Goal: Task Accomplishment & Management: Use online tool/utility

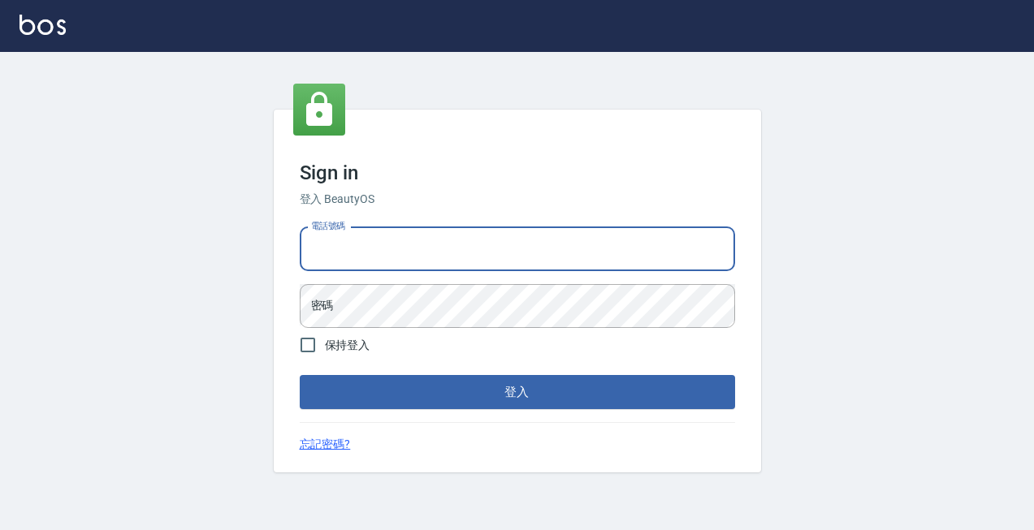
type input "0963001110"
click at [517, 392] on button "登入" at bounding box center [517, 392] width 435 height 34
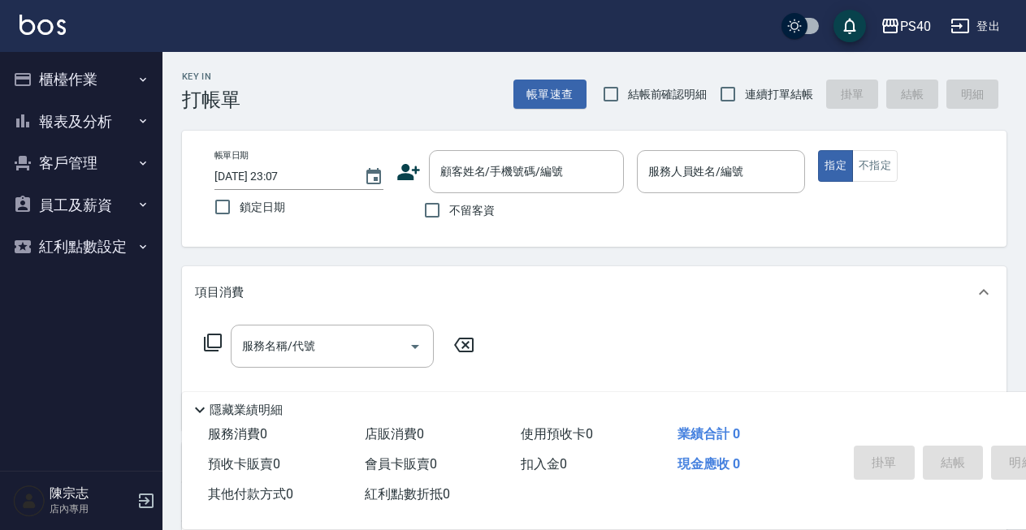
click at [451, 199] on label "不留客資" at bounding box center [455, 210] width 80 height 34
click at [449, 199] on input "不留客資" at bounding box center [432, 210] width 34 height 34
checkbox input "true"
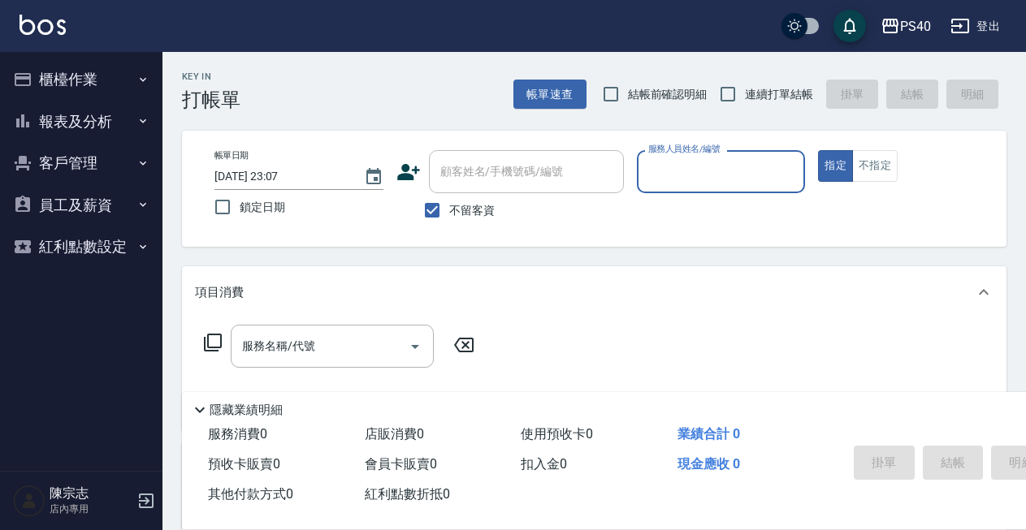
click at [754, 97] on span "連續打單結帳" at bounding box center [779, 94] width 68 height 17
click at [745, 97] on input "連續打單結帳" at bounding box center [728, 94] width 34 height 34
checkbox input "true"
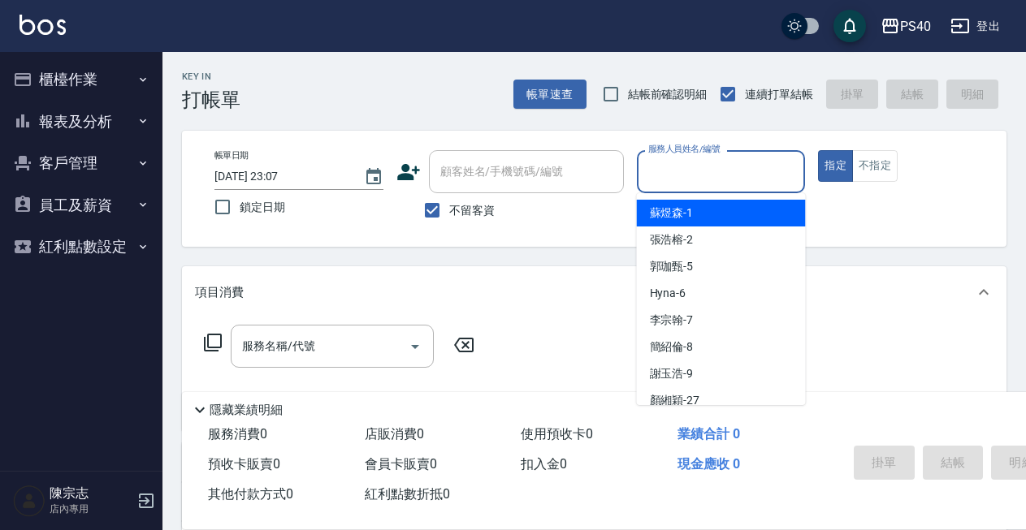
click at [695, 162] on input "服務人員姓名/編號" at bounding box center [721, 172] width 154 height 28
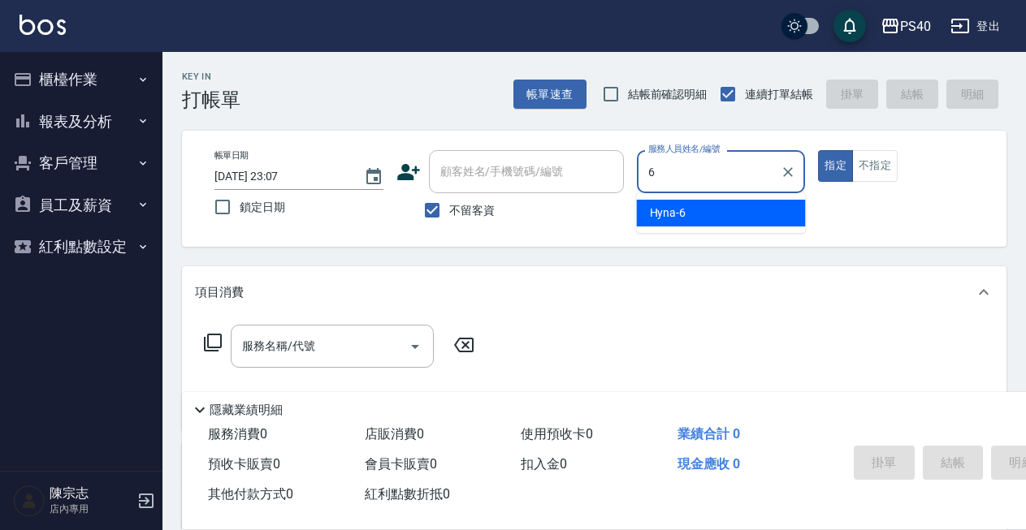
type input "Hyna-6"
type button "true"
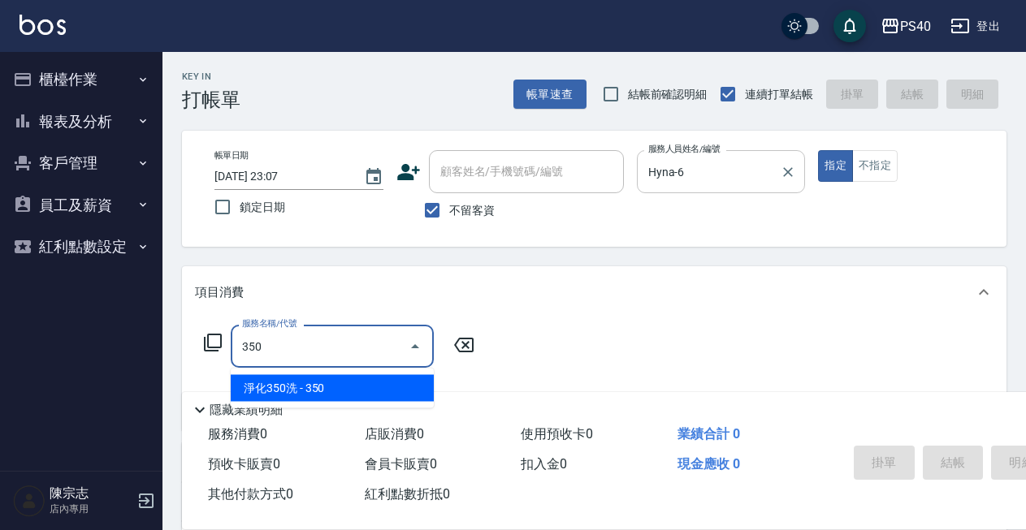
type input "淨化350洗(1350)"
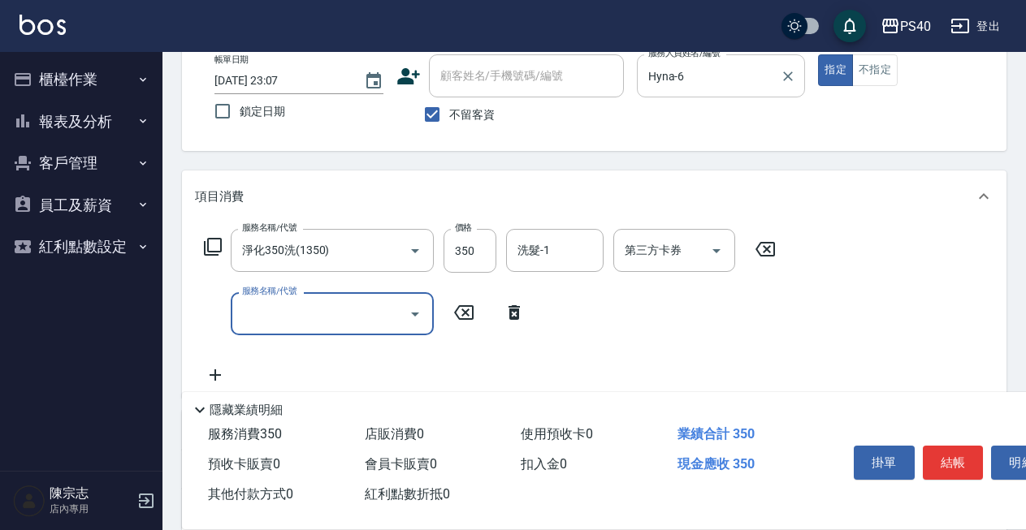
scroll to position [106, 0]
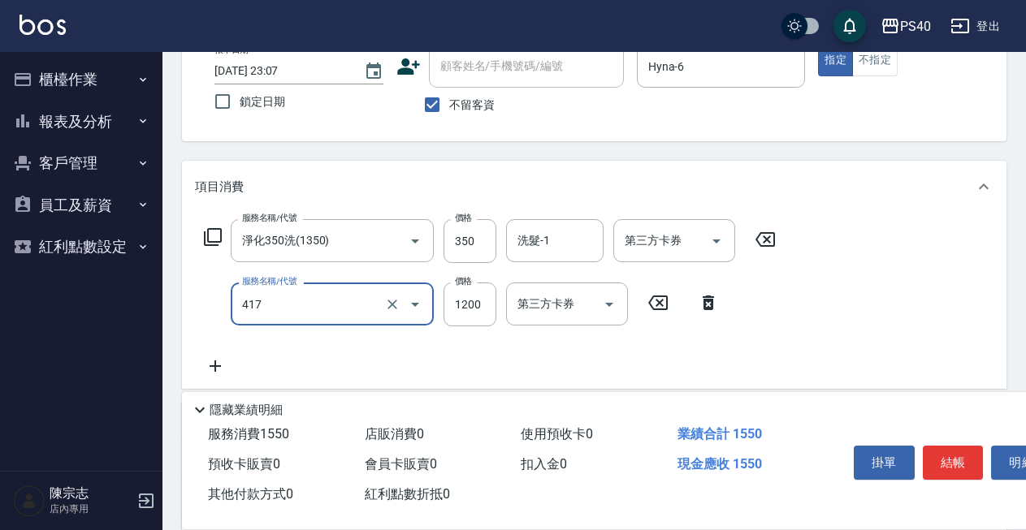
type input "哥德式(417)"
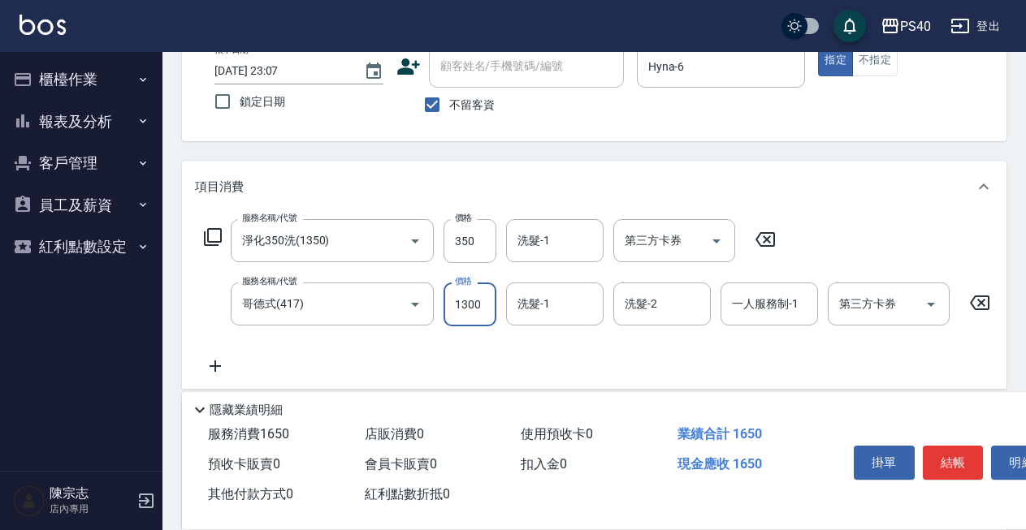
type input "1300"
click at [694, 35] on div "PS40 登出" at bounding box center [513, 26] width 1026 height 52
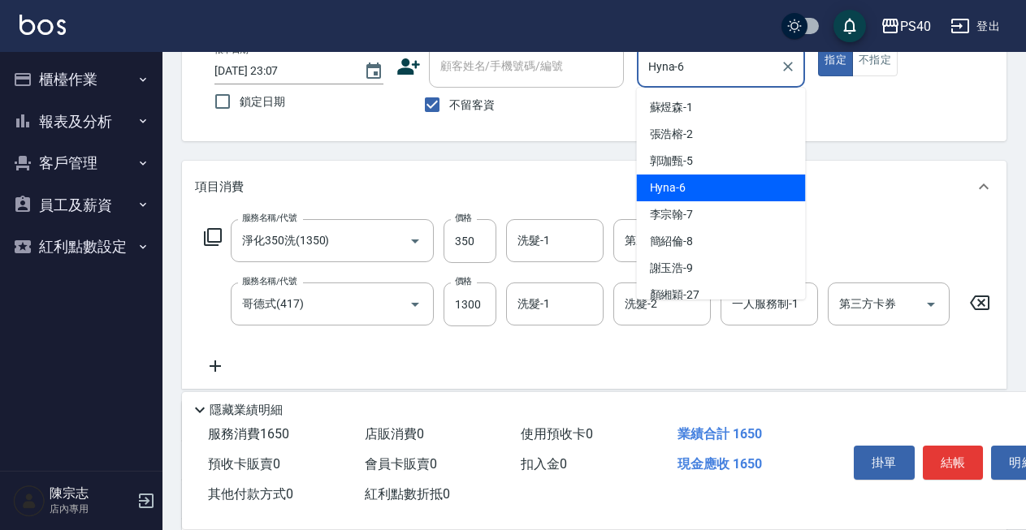
click at [682, 64] on input "Hyna-6" at bounding box center [709, 66] width 130 height 28
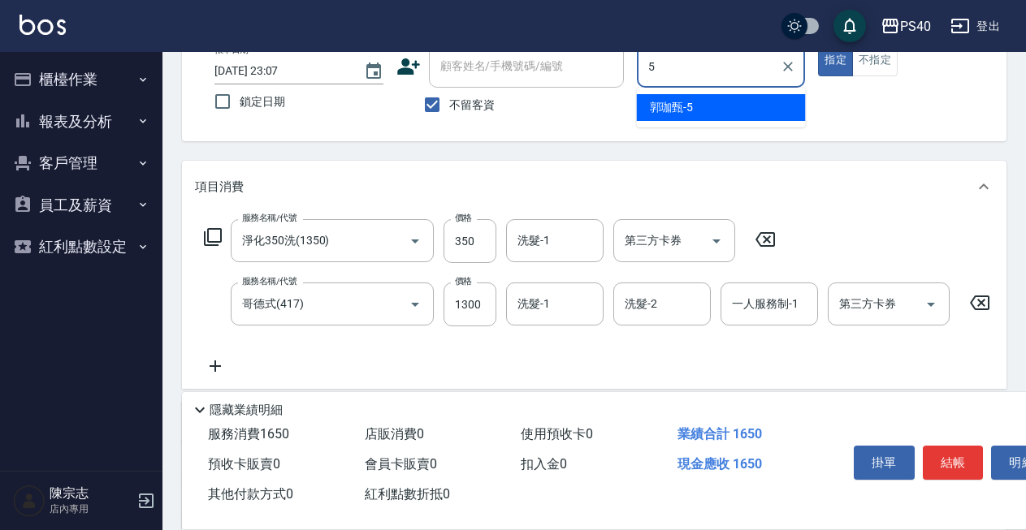
type input "[PERSON_NAME]-5"
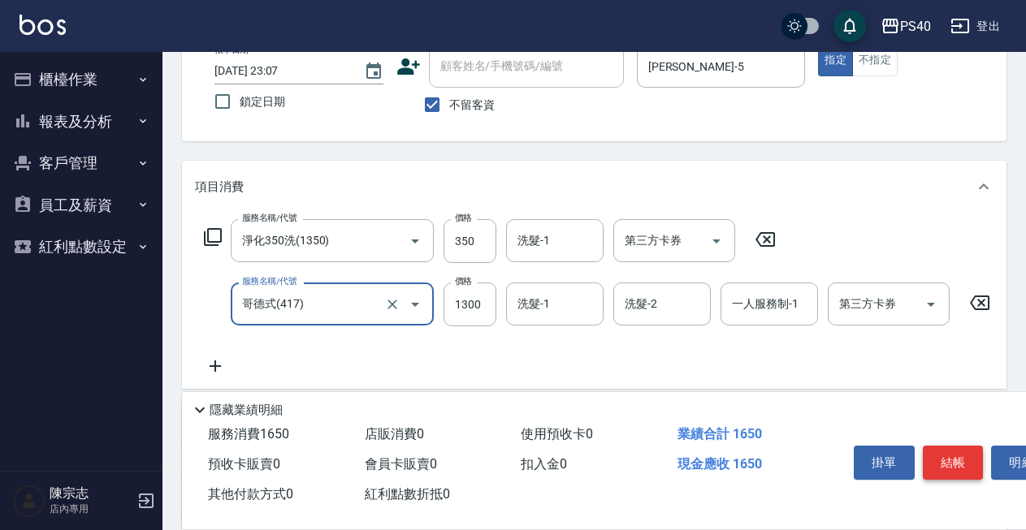
click at [948, 450] on button "結帳" at bounding box center [953, 463] width 61 height 34
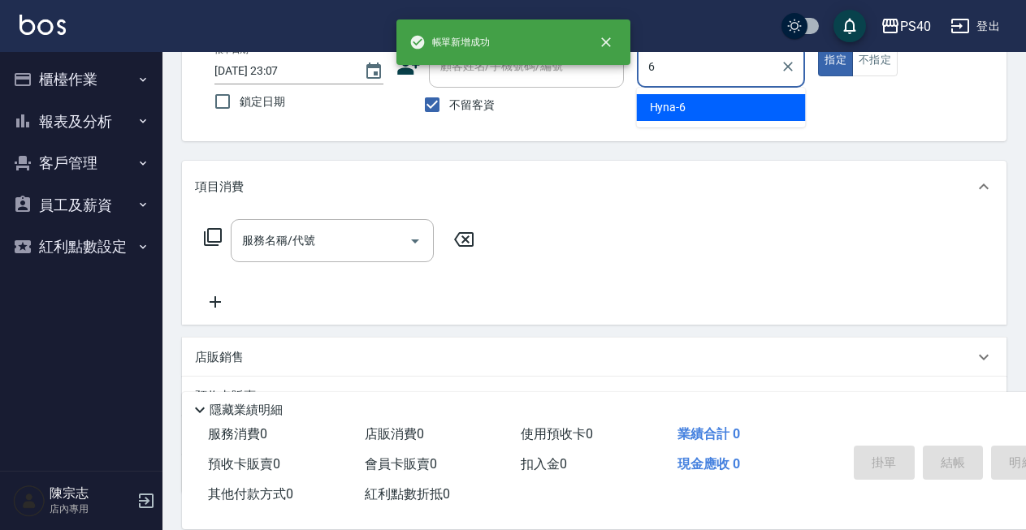
type input "Hyna-6"
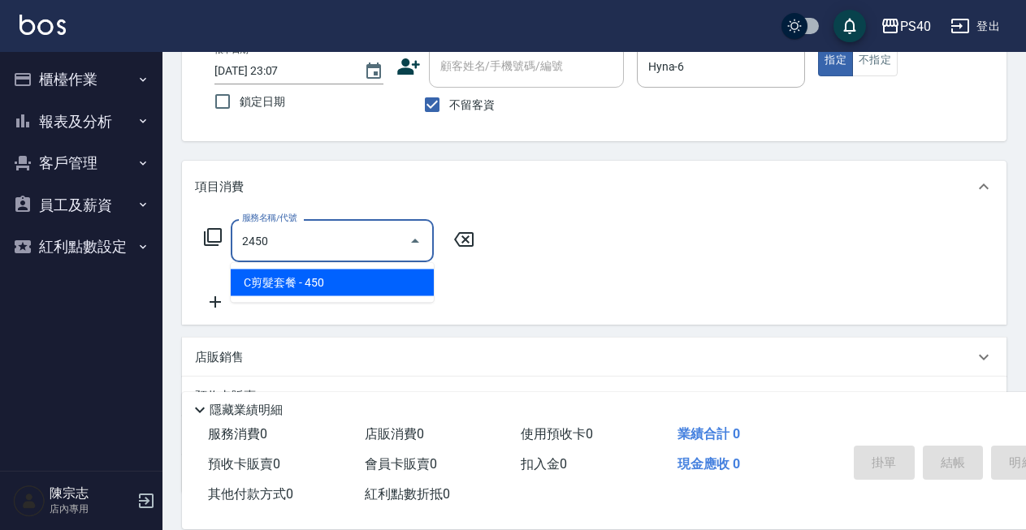
type input "C剪髮套餐(2450)"
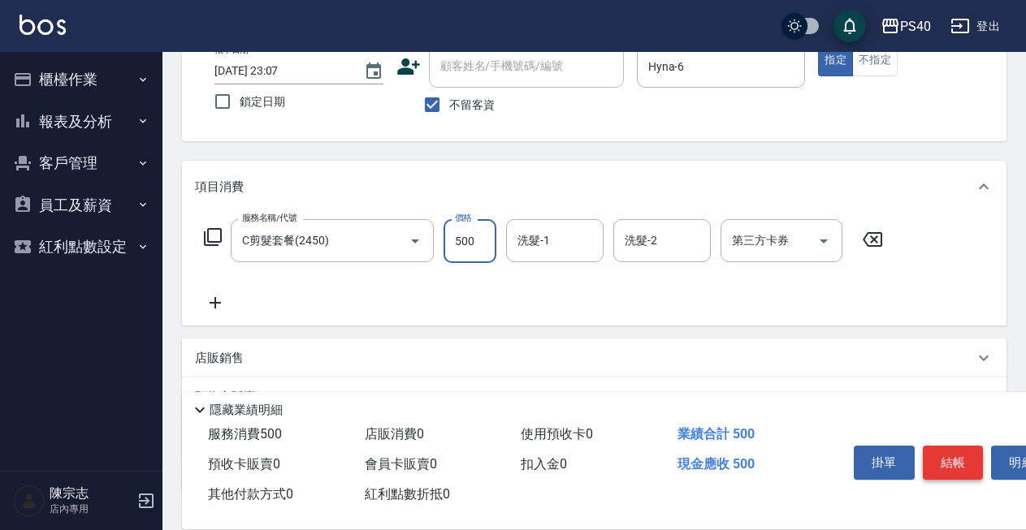
type input "500"
click at [948, 450] on button "結帳" at bounding box center [953, 463] width 61 height 34
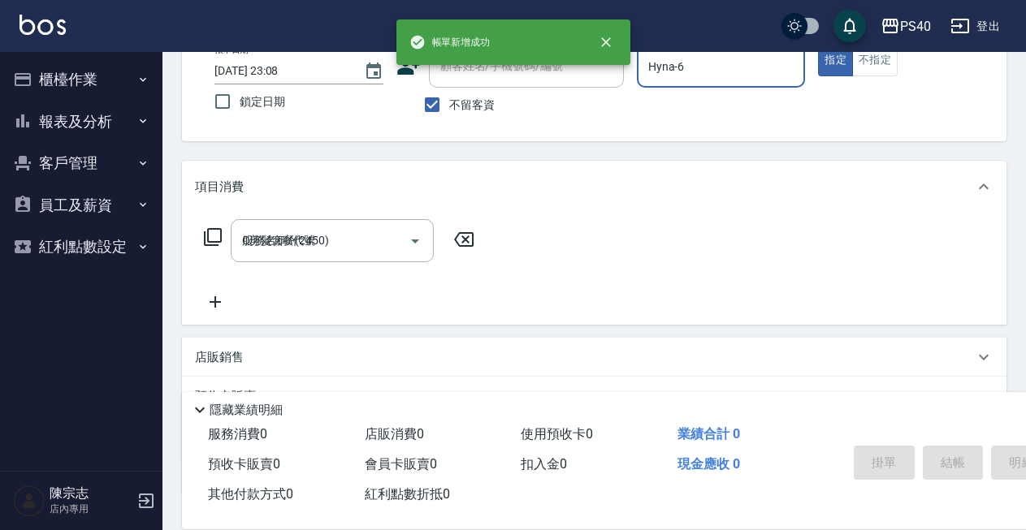
type input "[DATE] 23:08"
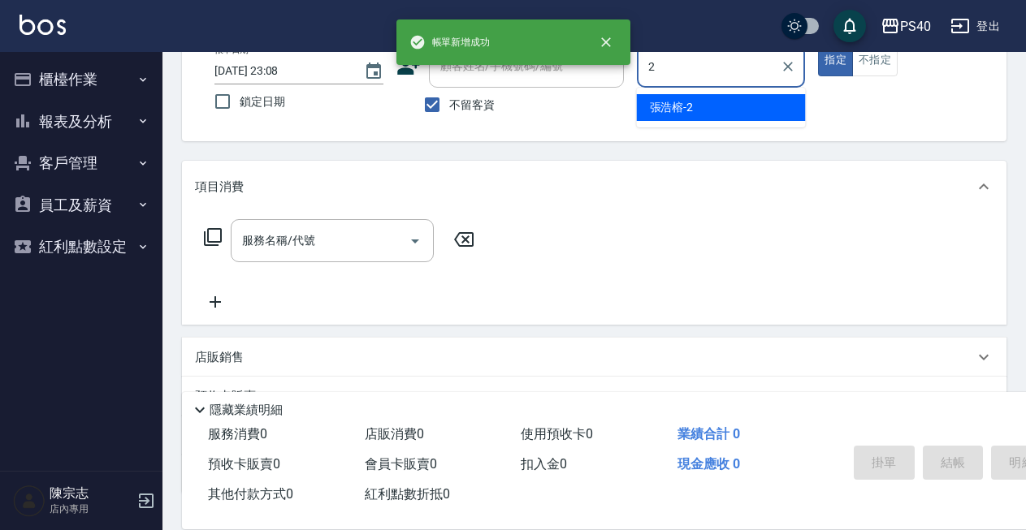
type input "[PERSON_NAME]-2"
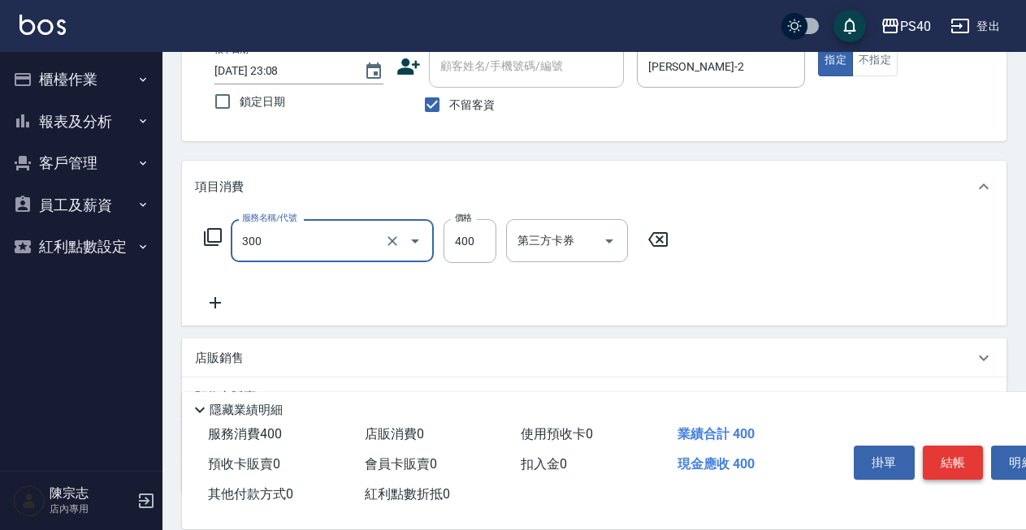
type input "特A剪髮(300)"
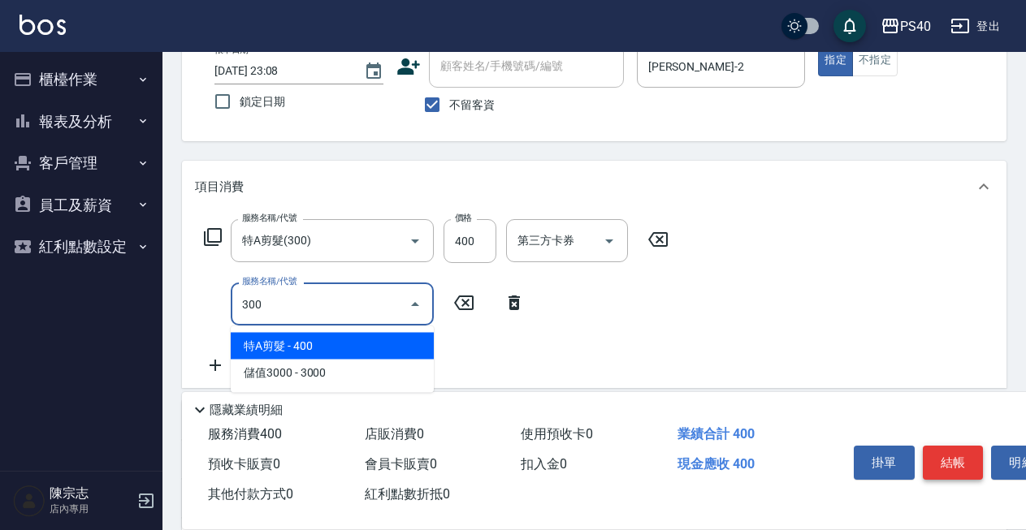
type input "特A剪髮(300)"
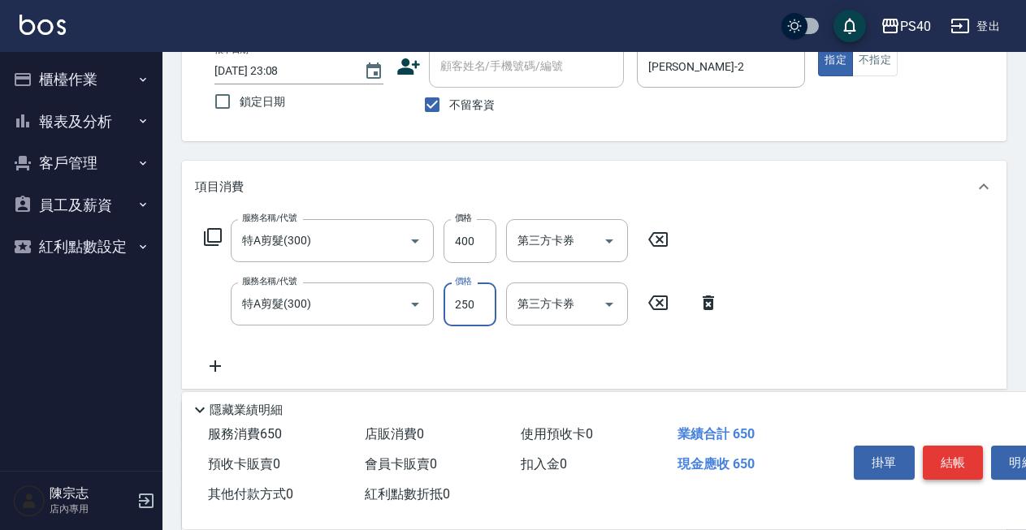
type input "250"
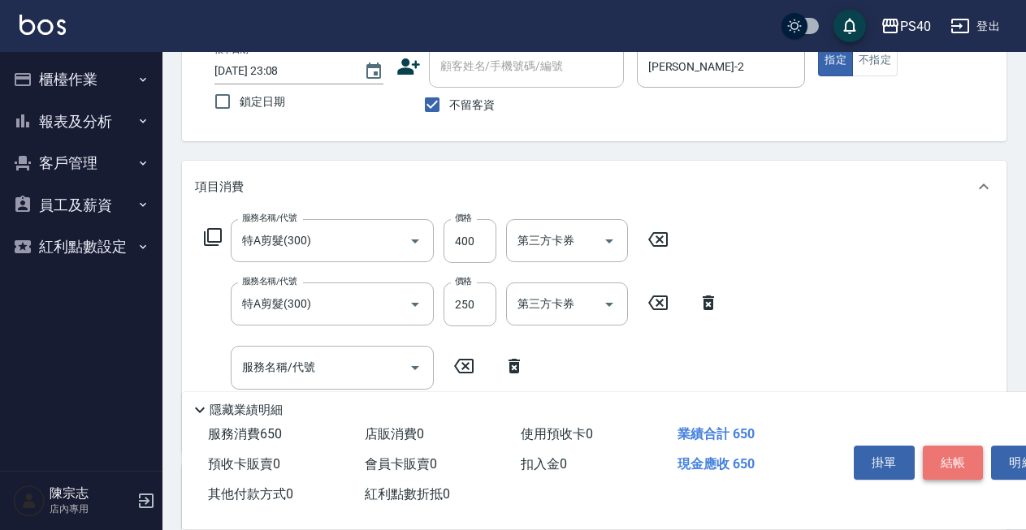
click at [948, 450] on button "結帳" at bounding box center [953, 463] width 61 height 34
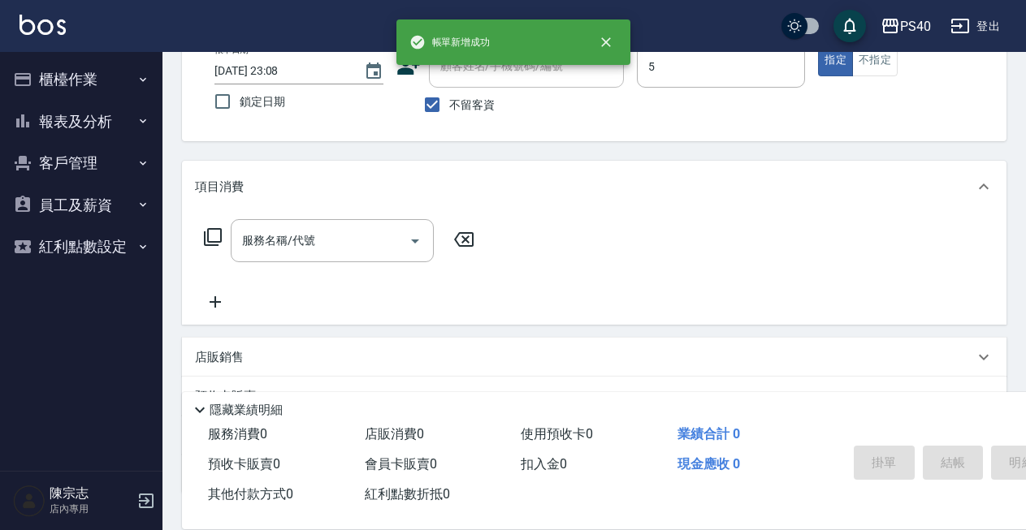
type input "[PERSON_NAME]-5"
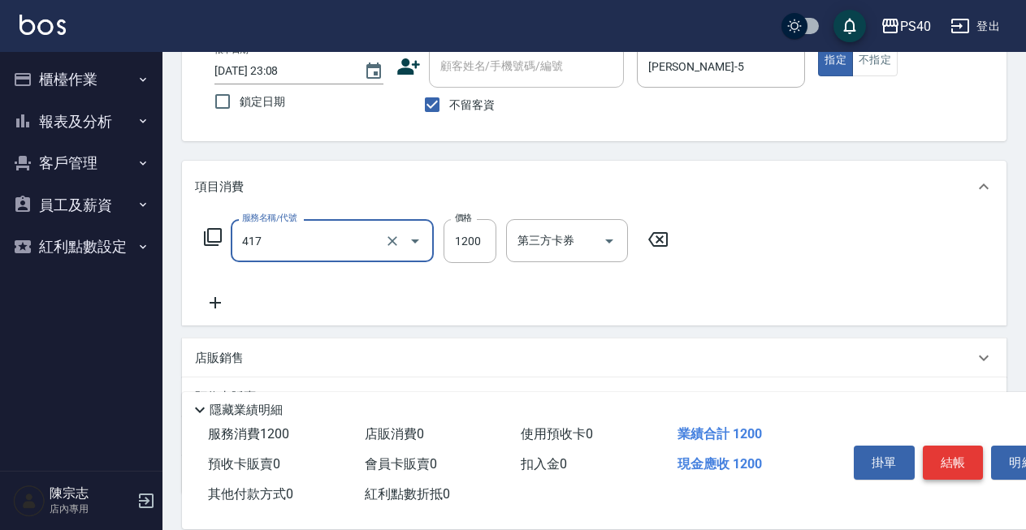
type input "哥德式(417)"
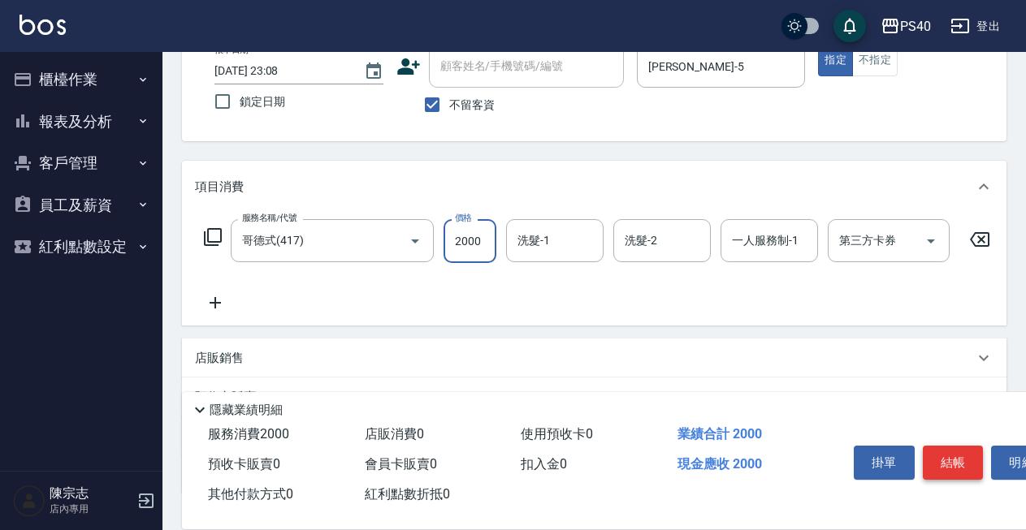
type input "2000"
click at [948, 450] on button "結帳" at bounding box center [953, 463] width 61 height 34
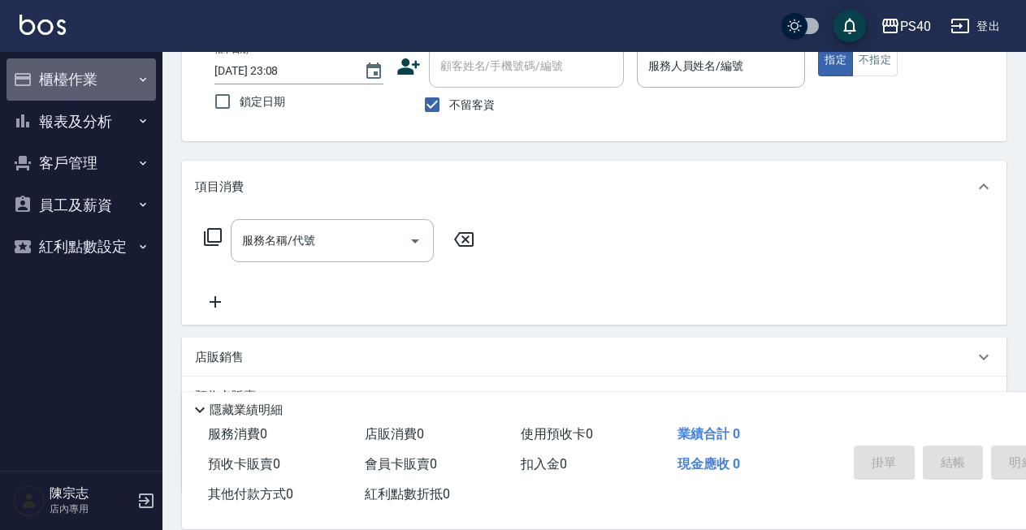
click at [97, 61] on button "櫃檯作業" at bounding box center [80, 79] width 149 height 42
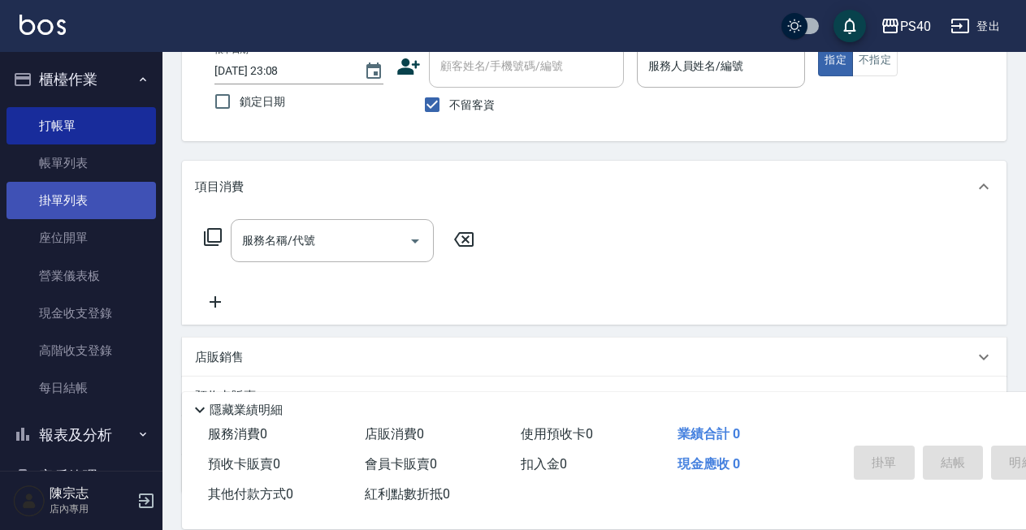
click at [79, 183] on link "掛單列表" at bounding box center [80, 200] width 149 height 37
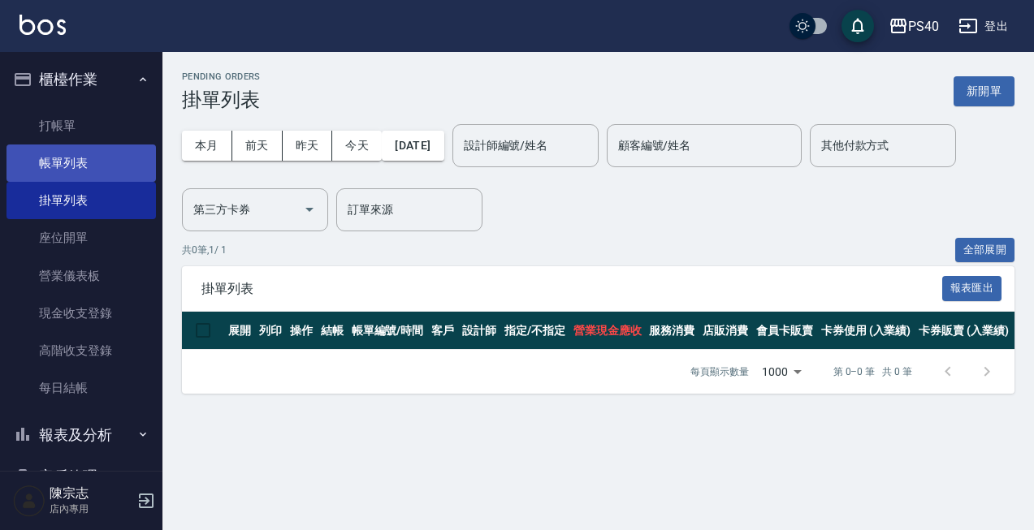
click at [90, 165] on link "帳單列表" at bounding box center [80, 163] width 149 height 37
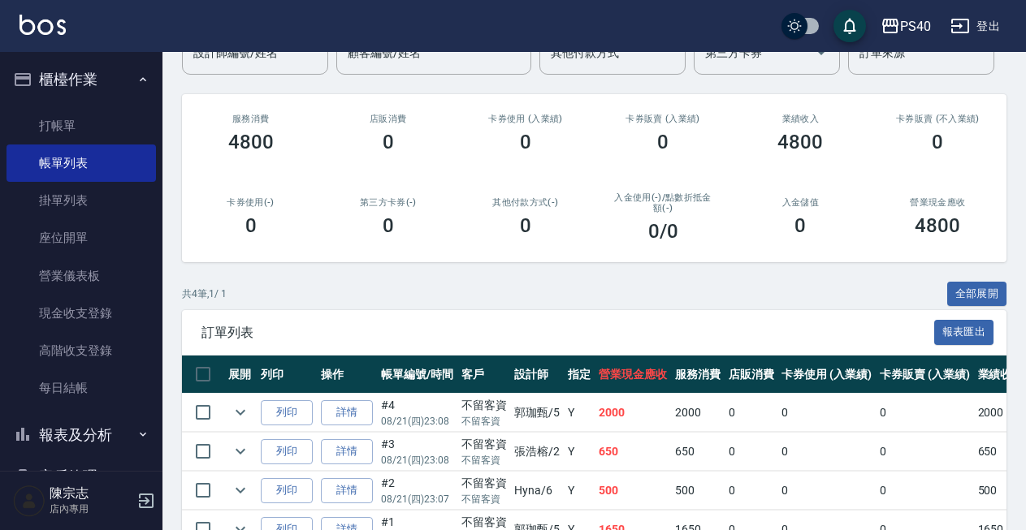
scroll to position [158, 0]
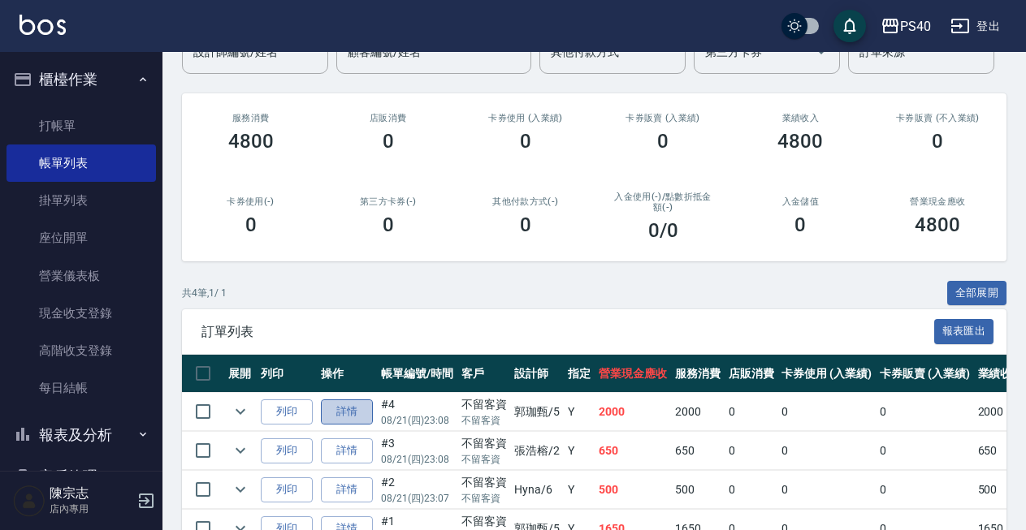
click at [349, 400] on link "詳情" at bounding box center [347, 412] width 52 height 25
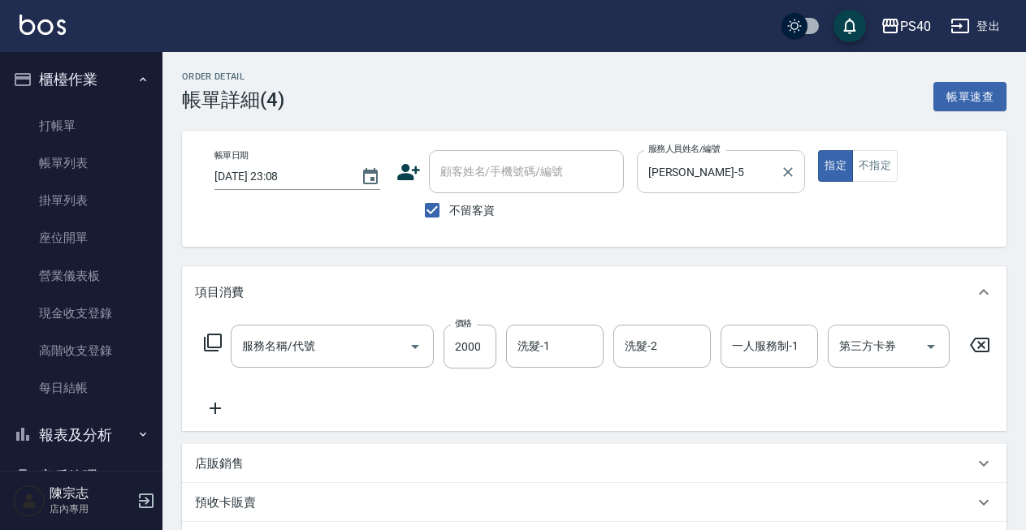
checkbox input "true"
type input "[PERSON_NAME]-5"
type input "哥德式(417)"
click at [951, 346] on div "第三方卡券 第三方卡券" at bounding box center [894, 347] width 132 height 44
click at [928, 346] on icon "Open" at bounding box center [931, 347] width 8 height 4
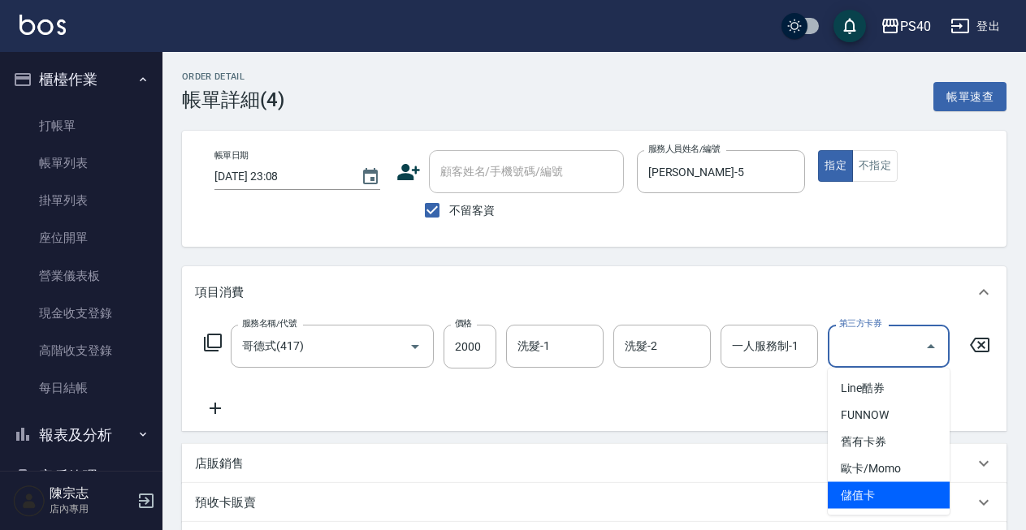
click at [867, 495] on span "儲值卡" at bounding box center [889, 495] width 122 height 27
type input "儲值卡"
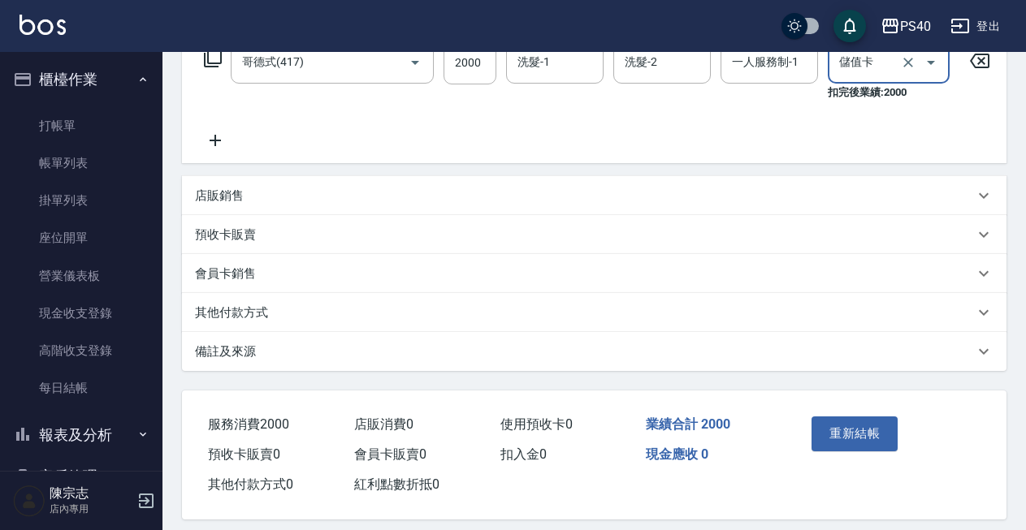
scroll to position [306, 0]
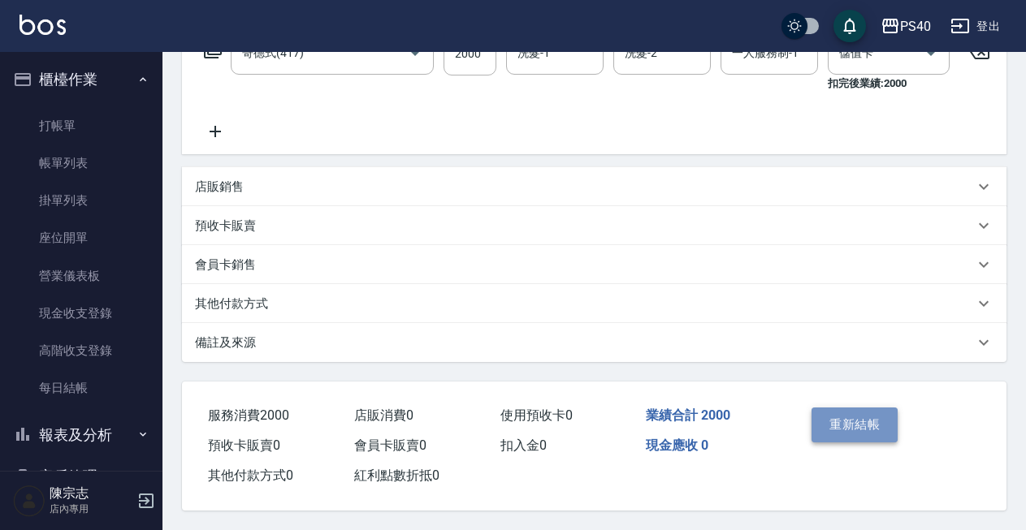
click at [859, 424] on button "重新結帳" at bounding box center [854, 425] width 86 height 34
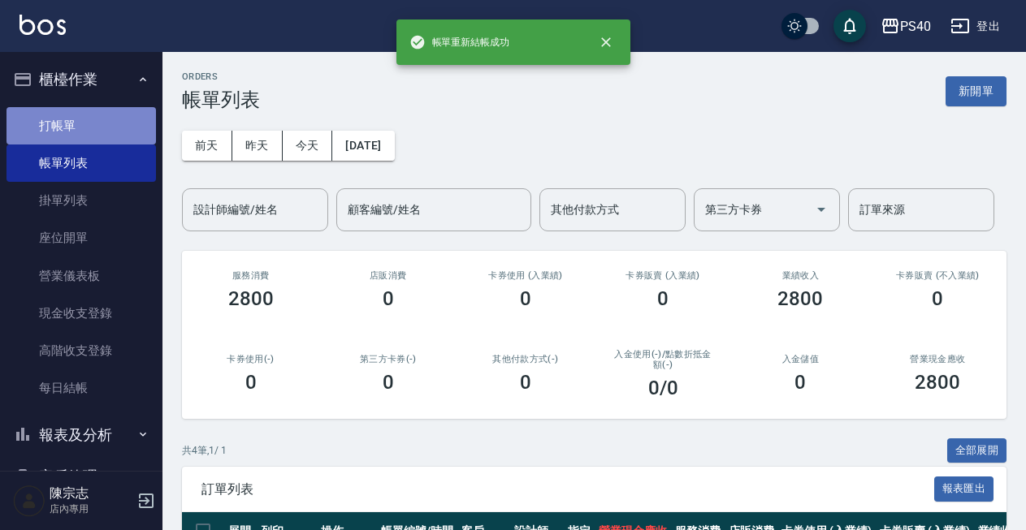
click at [87, 128] on link "打帳單" at bounding box center [80, 125] width 149 height 37
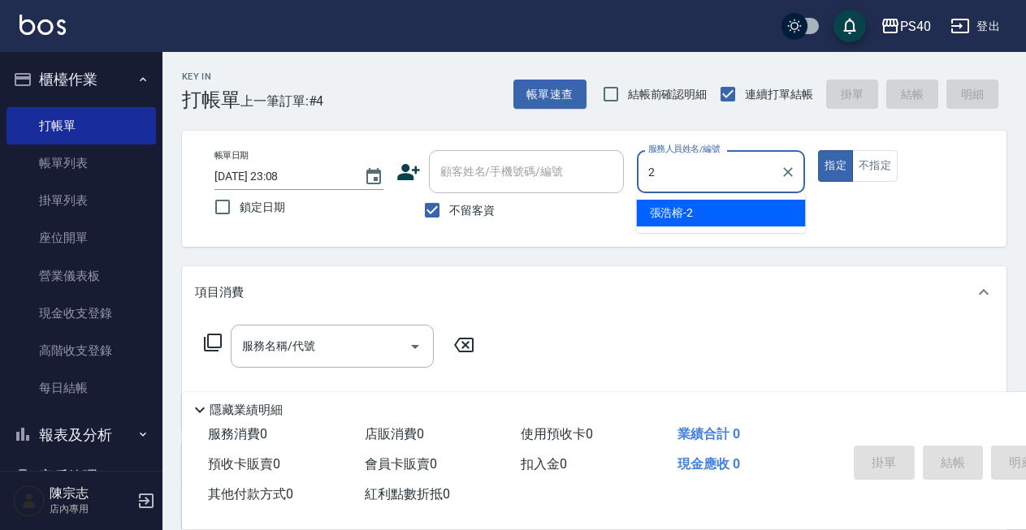
type input "[PERSON_NAME]-2"
type button "true"
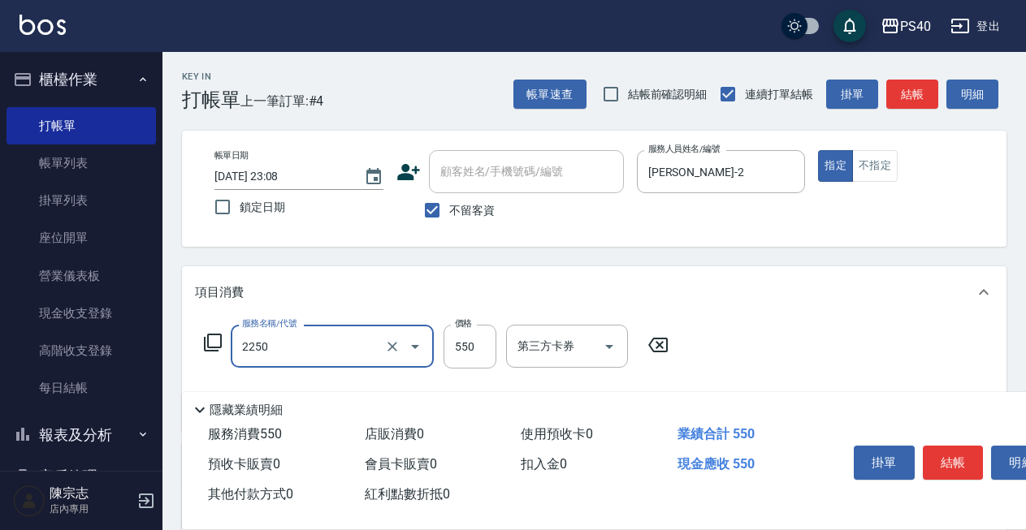
type input "B剪髮套餐(2250)"
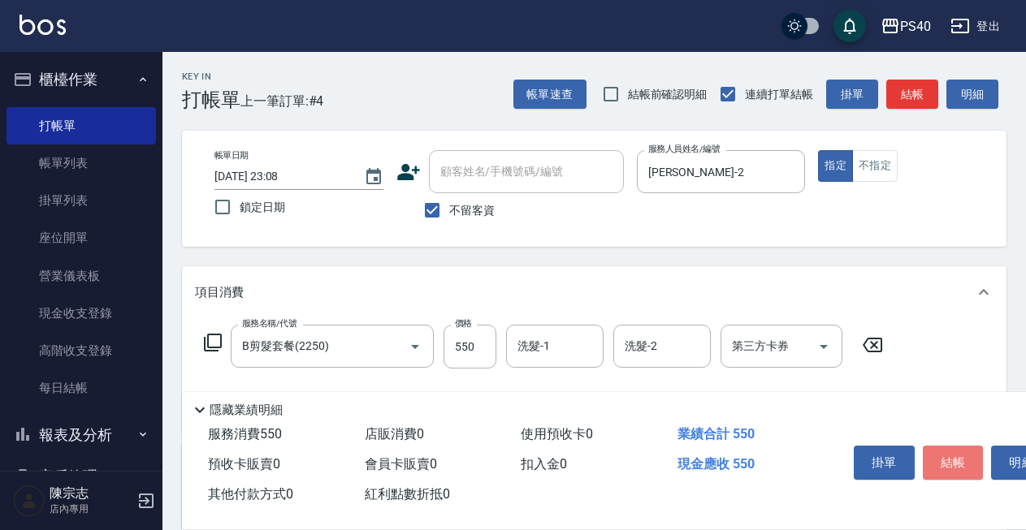
click at [944, 463] on button "結帳" at bounding box center [953, 463] width 61 height 34
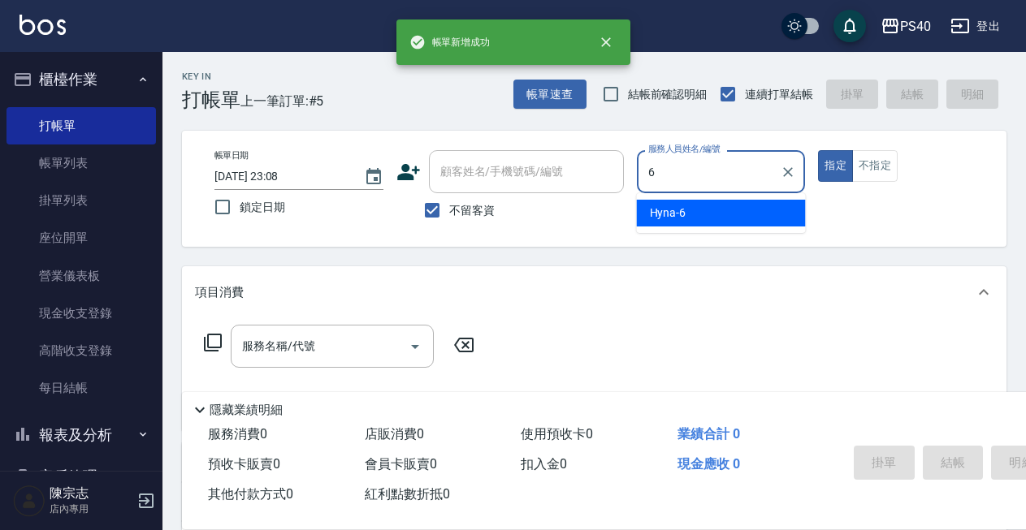
type input "Hyna-6"
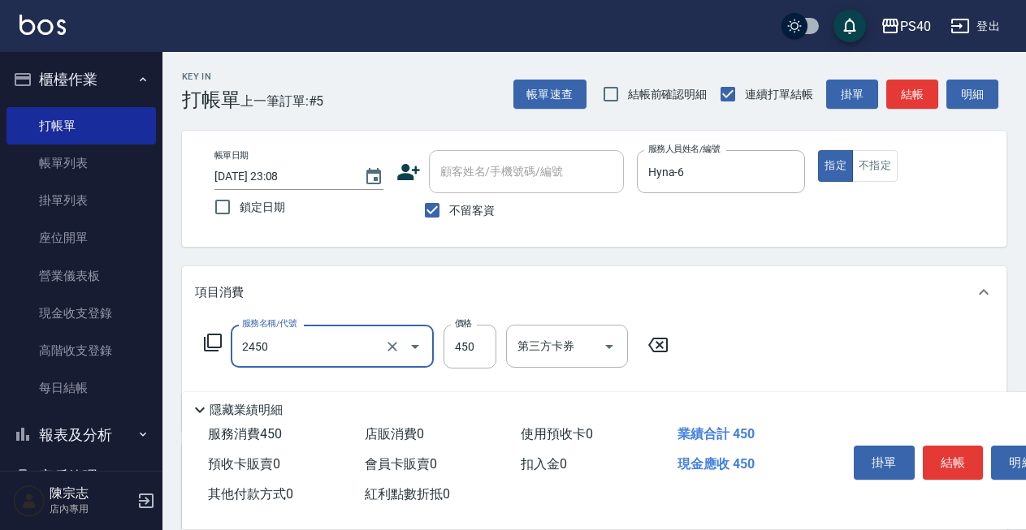
type input "C剪髮套餐(2450)"
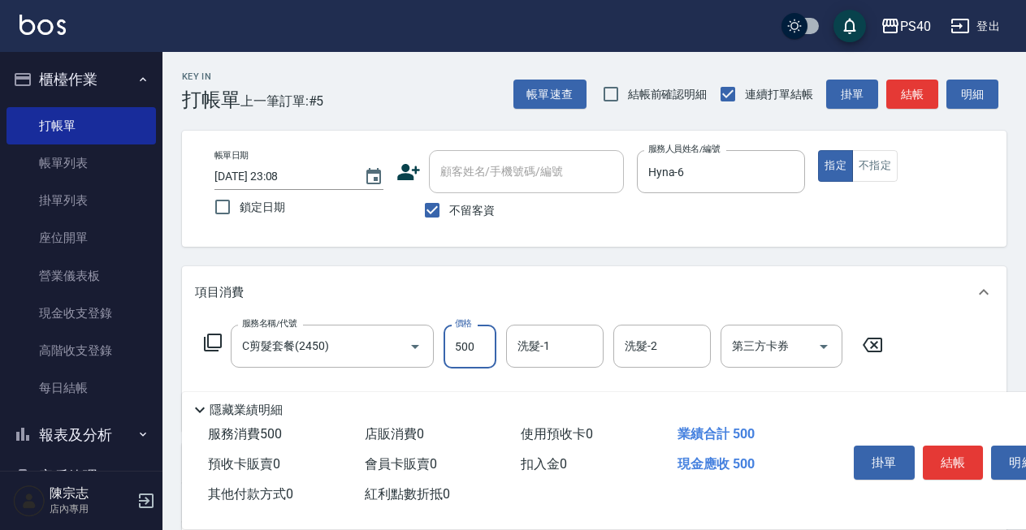
type input "500"
click at [944, 463] on button "結帳" at bounding box center [953, 463] width 61 height 34
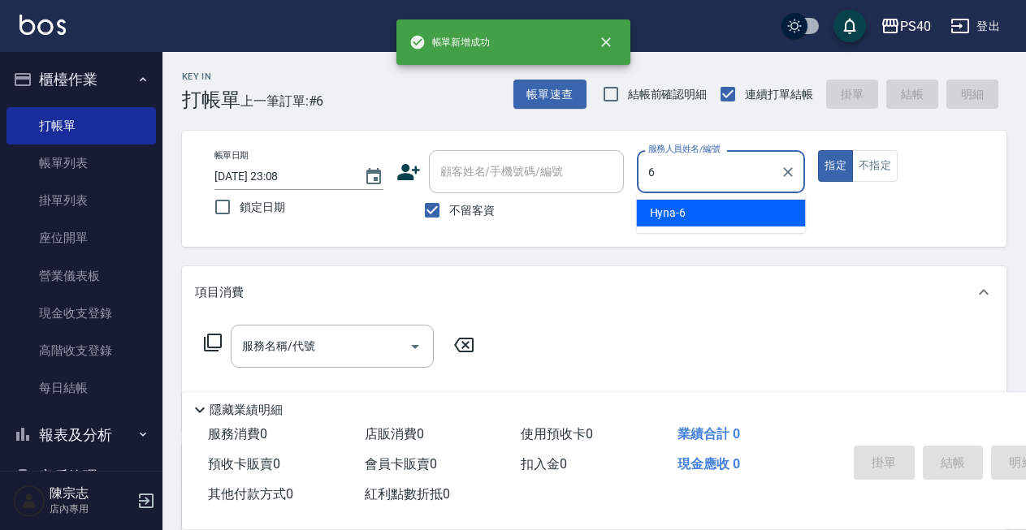
type input "Hyna-6"
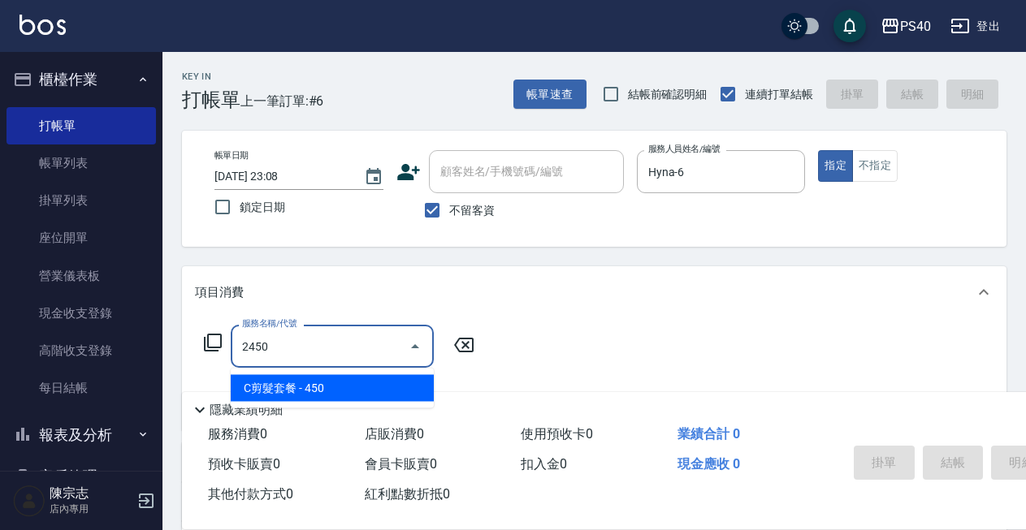
type input "C剪髮套餐(2450)"
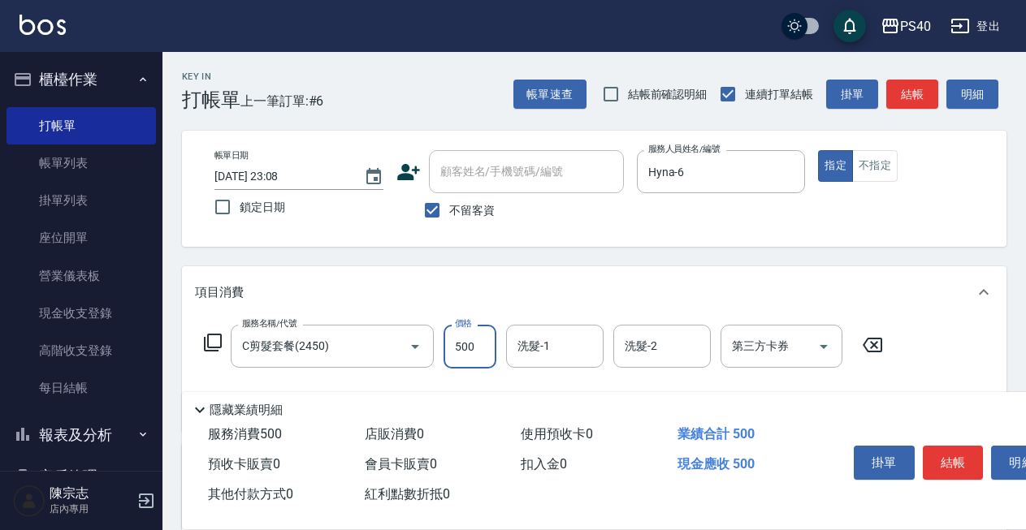
type input "500"
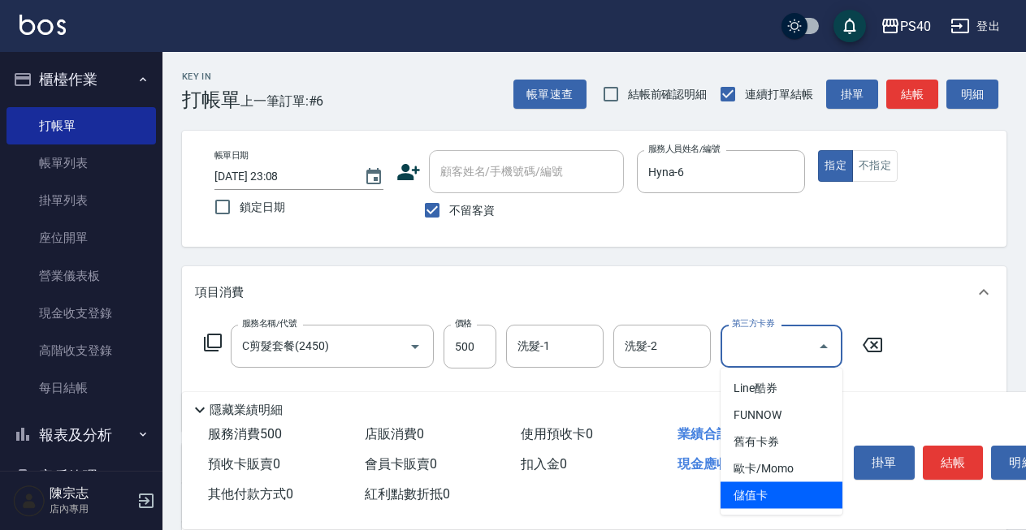
type input "儲值卡"
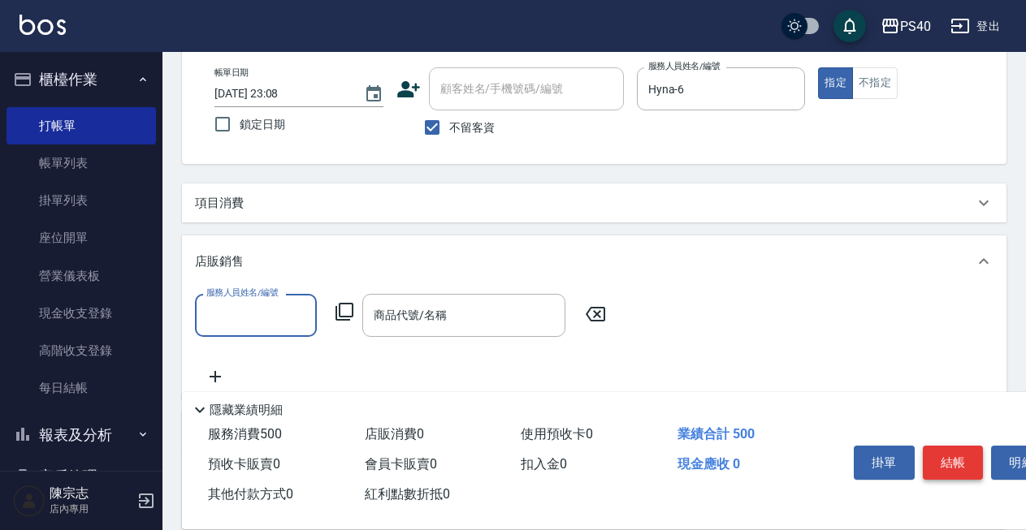
scroll to position [85, 0]
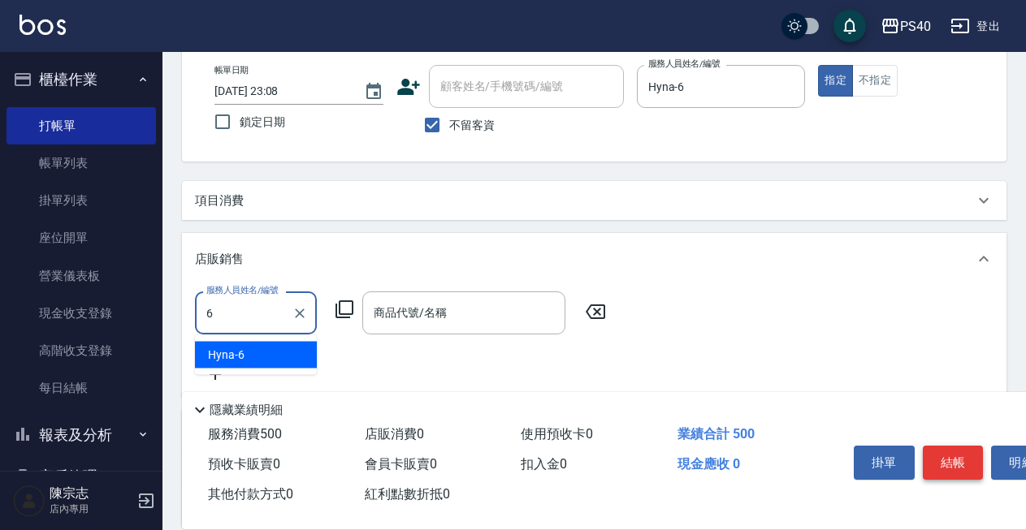
type input "Hyna-6"
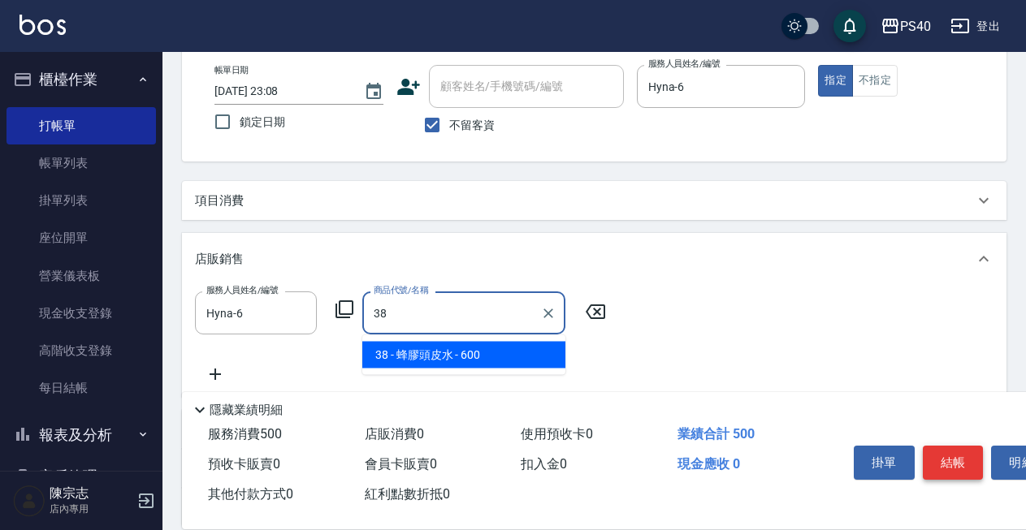
type input "蜂膠頭皮水"
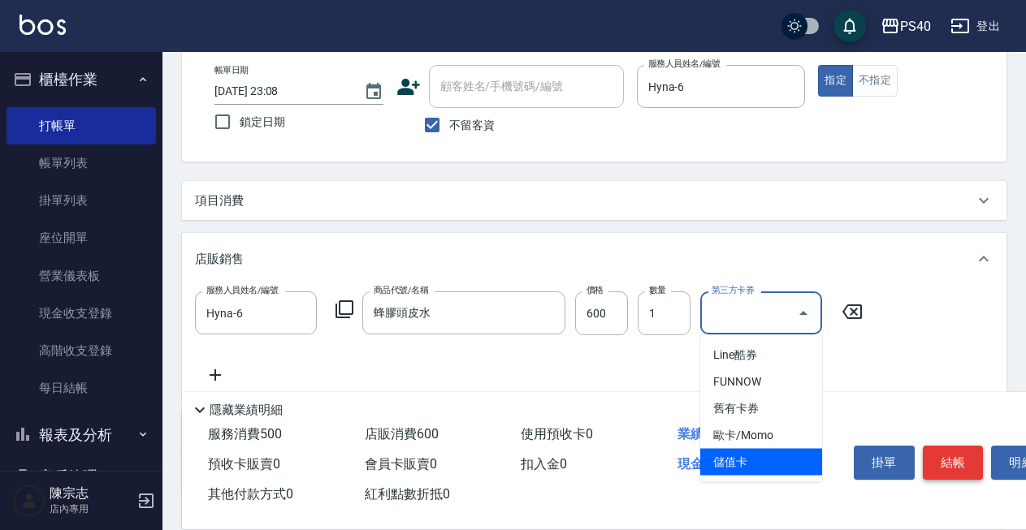
type input "儲值卡"
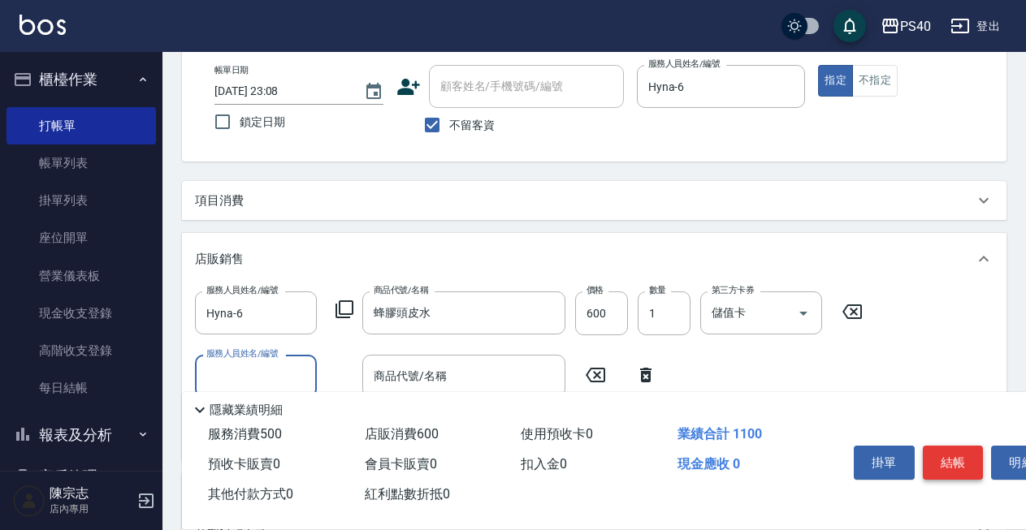
click at [944, 463] on button "結帳" at bounding box center [953, 463] width 61 height 34
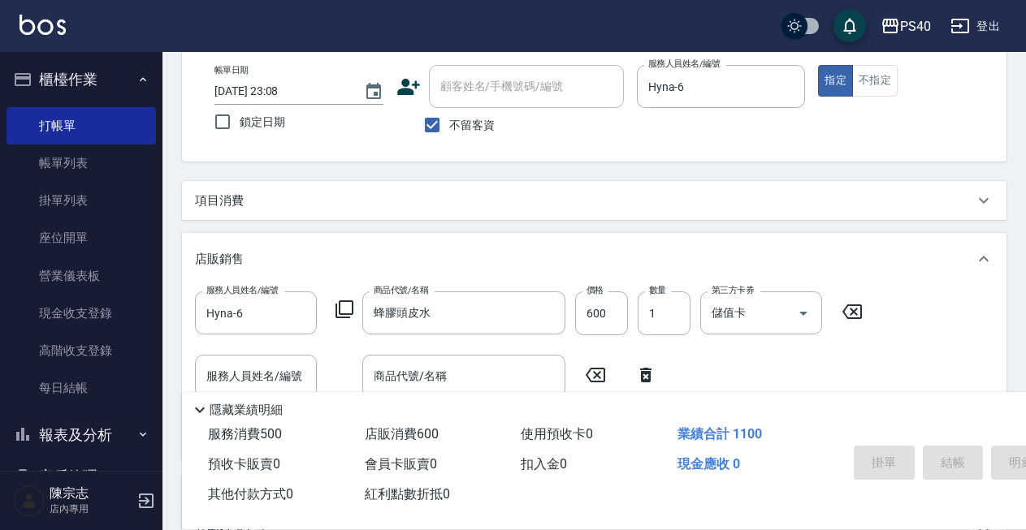
type input "[DATE] 23:09"
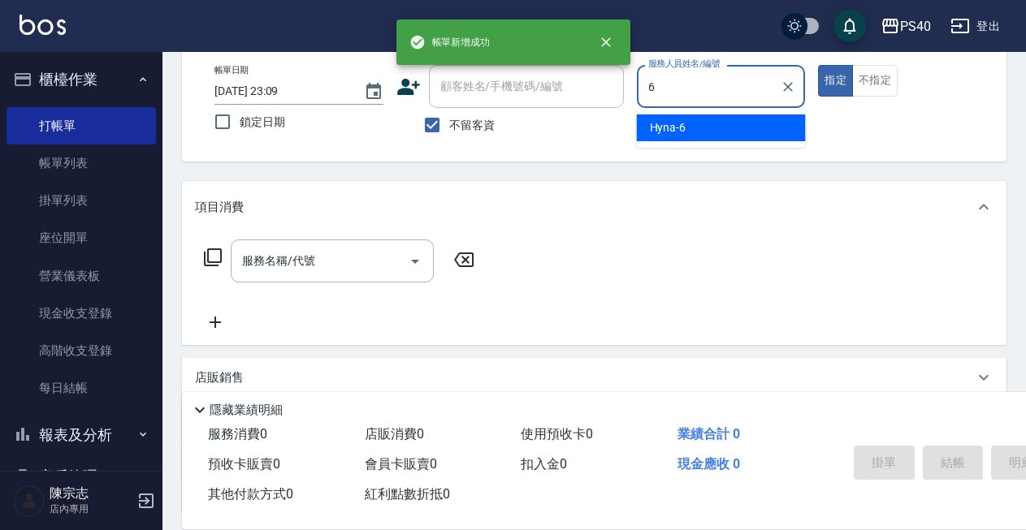
type input "Hyna-6"
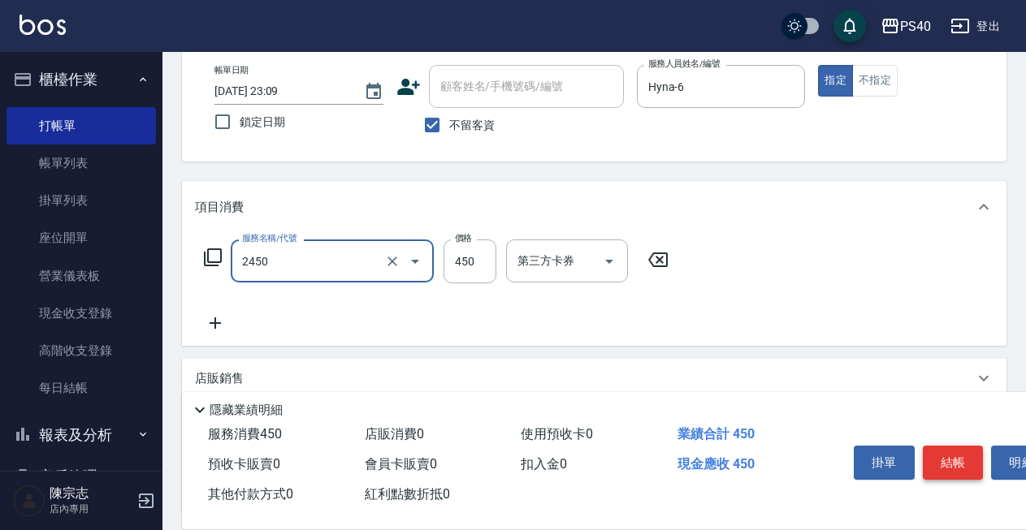
type input "C剪髮套餐(2450)"
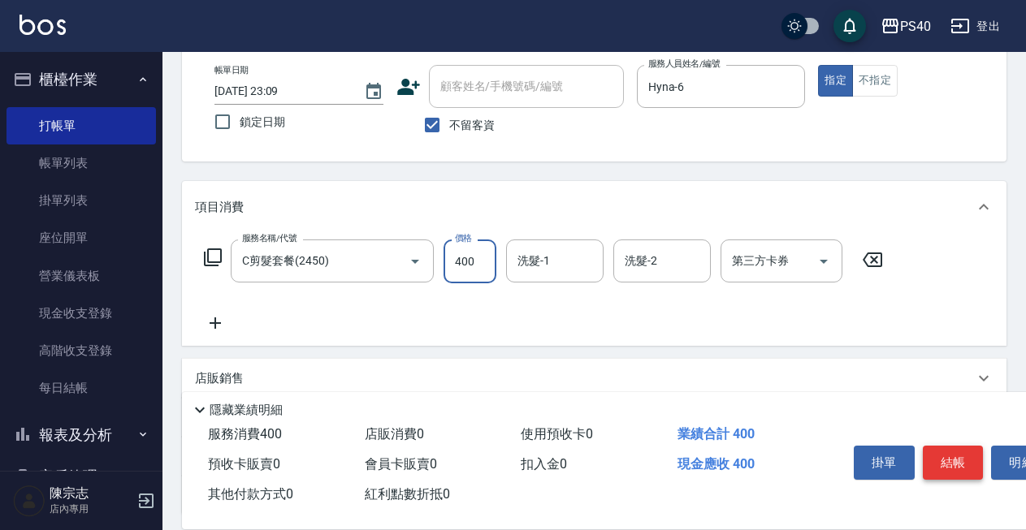
type input "400"
click at [944, 463] on button "結帳" at bounding box center [953, 463] width 61 height 34
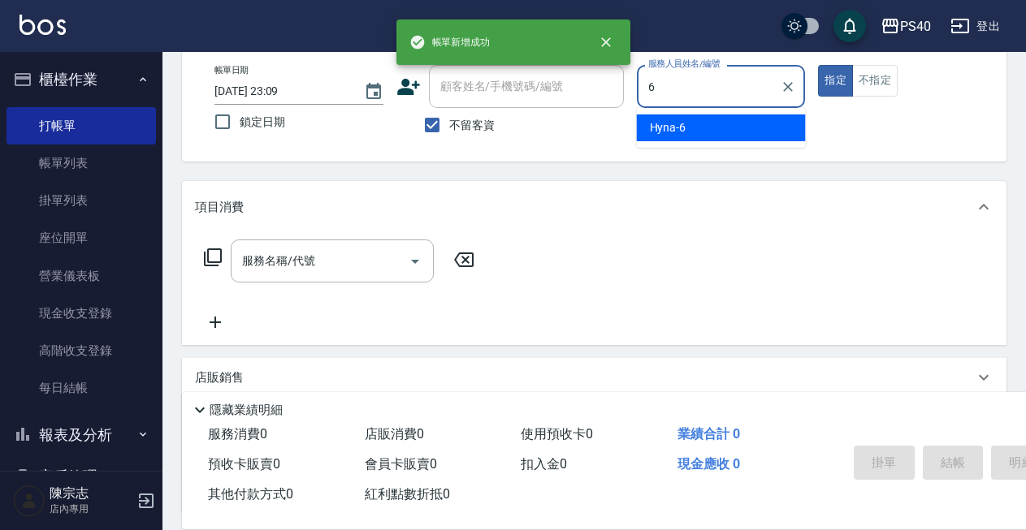
type input "Hyna-6"
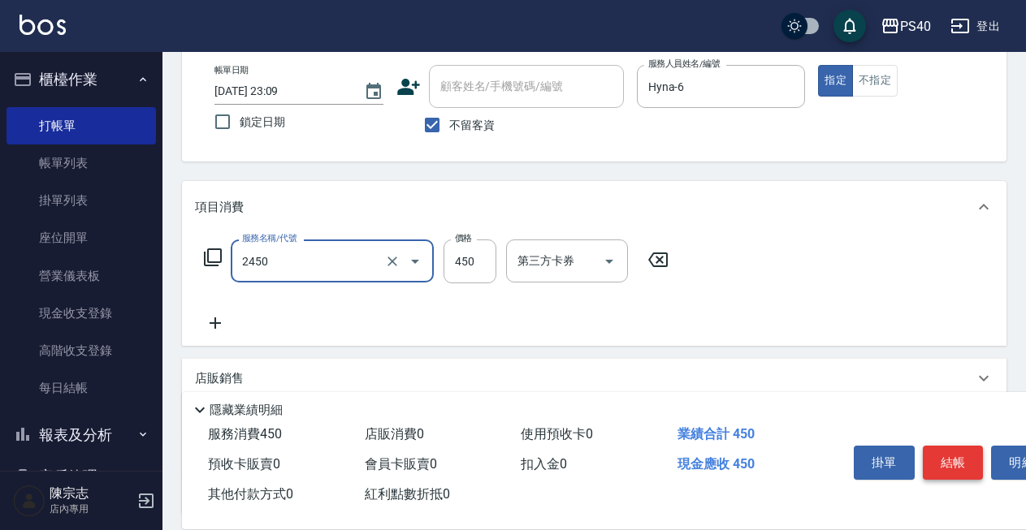
type input "C剪髮套餐(2450)"
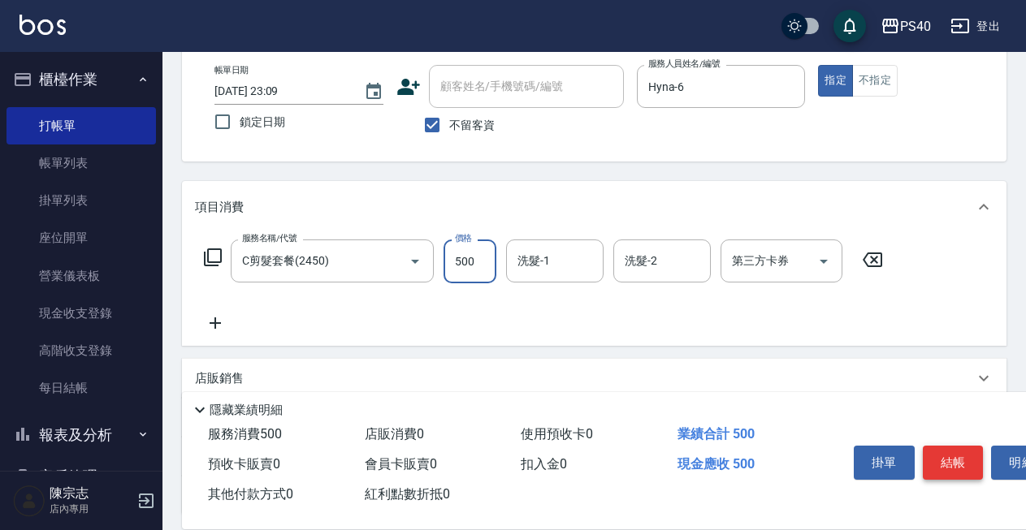
type input "500"
click at [944, 463] on button "結帳" at bounding box center [953, 463] width 61 height 34
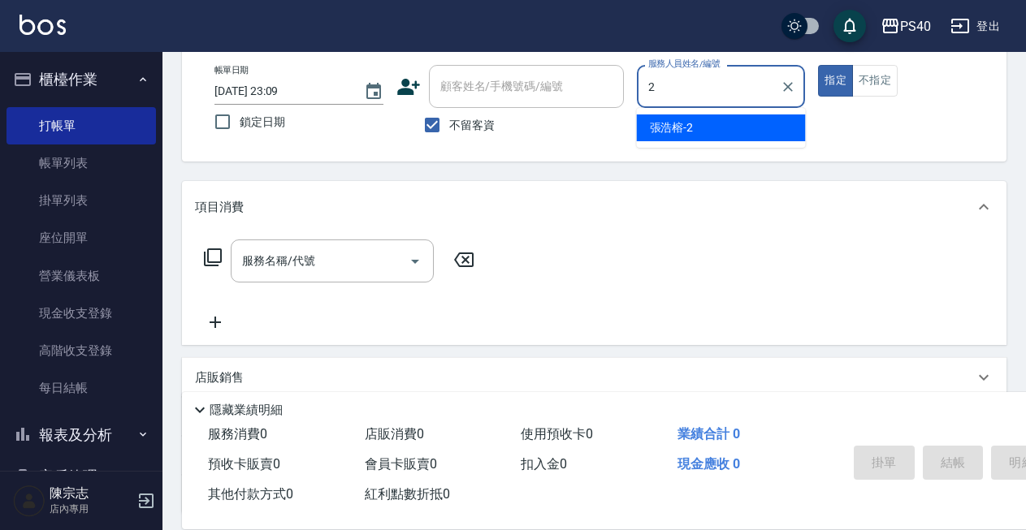
type input "[PERSON_NAME]-2"
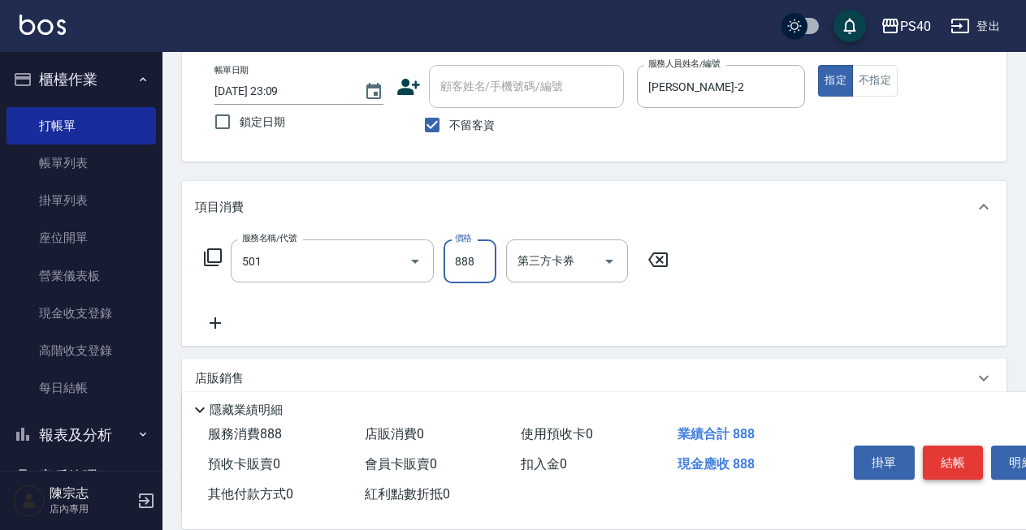
type input "一般染髮(改金額)(501)"
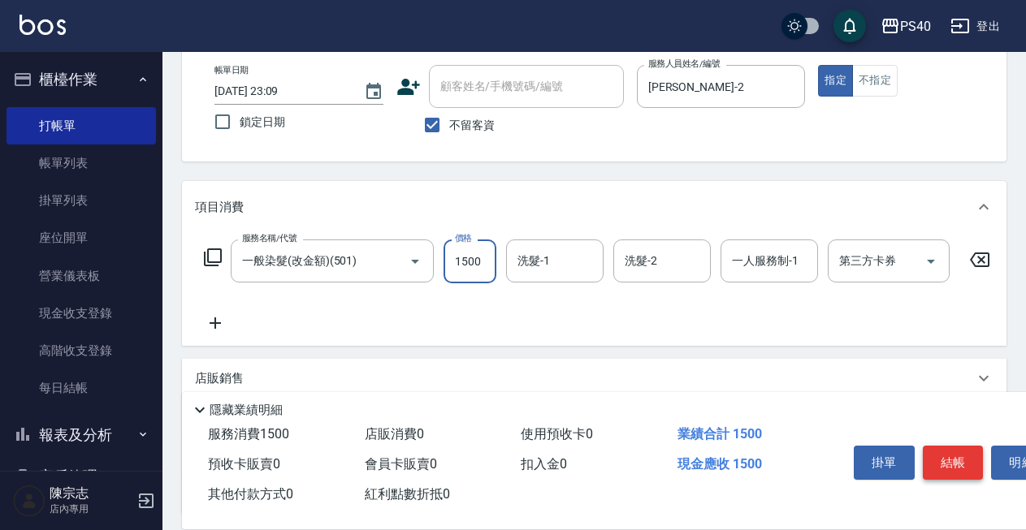
type input "1500"
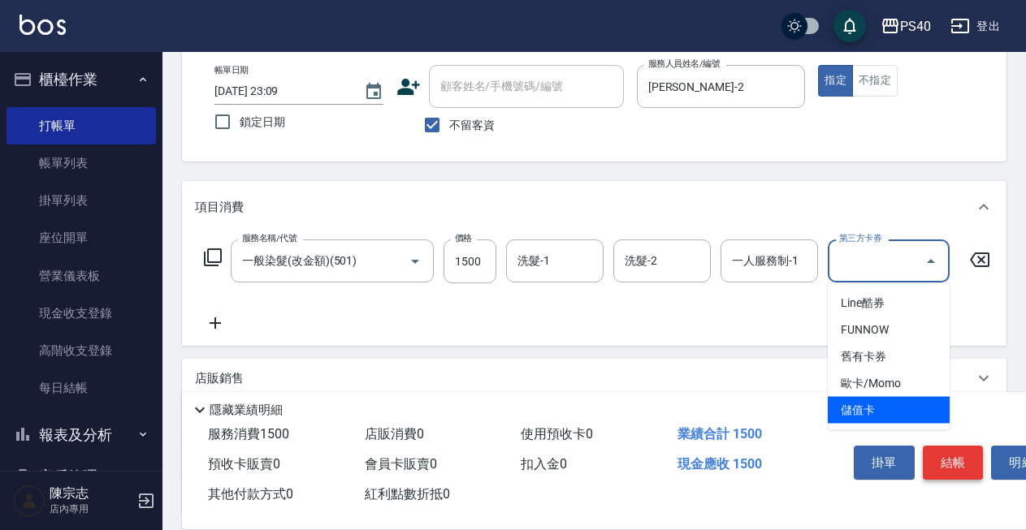
type input "儲值卡"
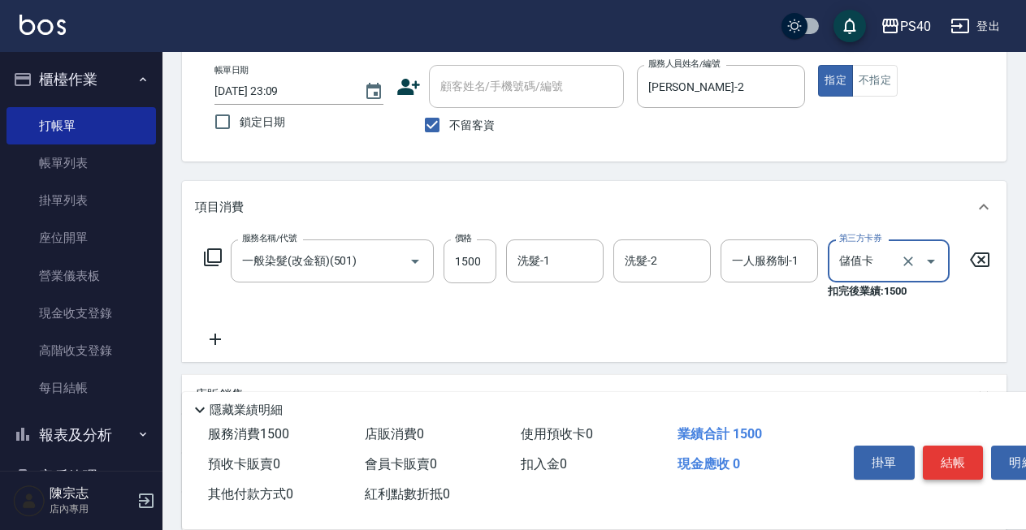
click at [942, 463] on button "結帳" at bounding box center [953, 463] width 61 height 34
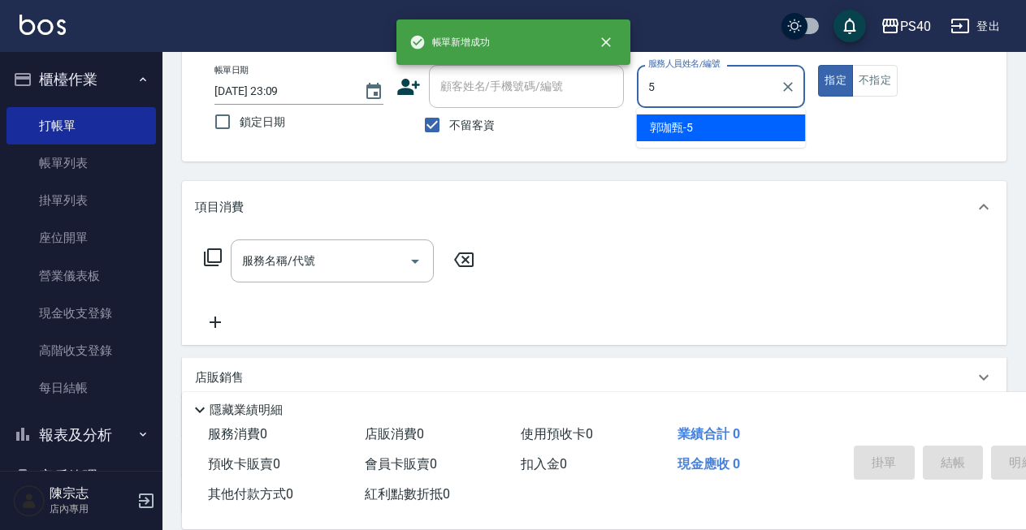
type input "[PERSON_NAME]-5"
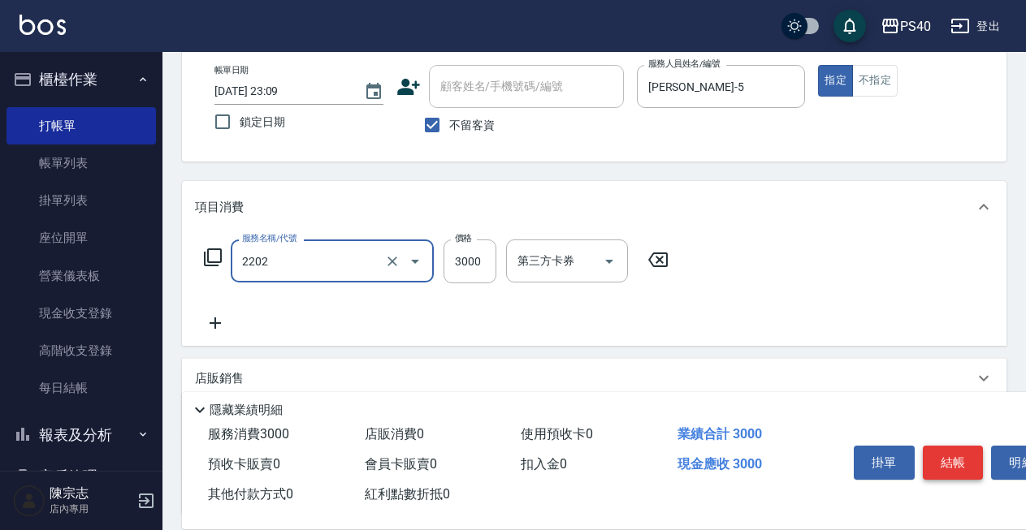
type input "燙髮B餐(短髮)(2202)"
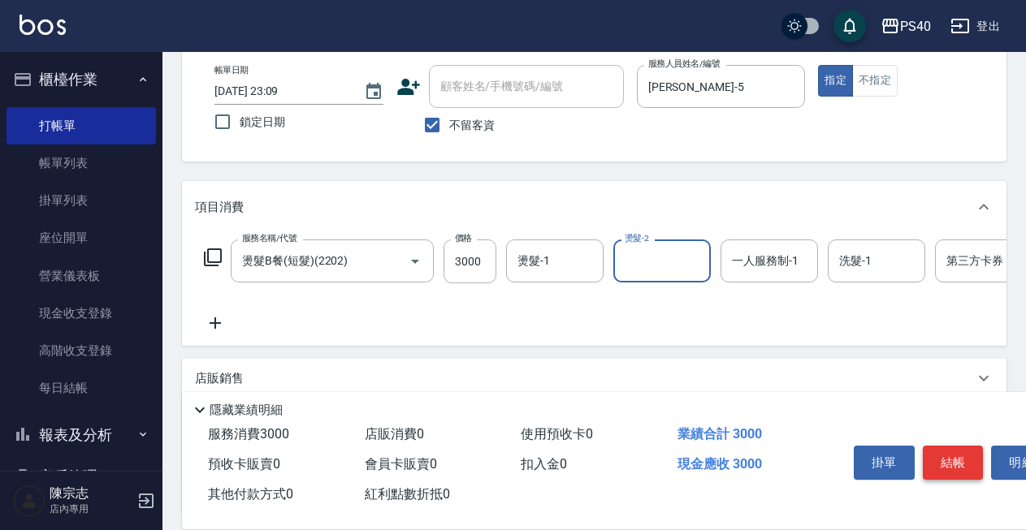
click at [942, 463] on button "結帳" at bounding box center [953, 463] width 61 height 34
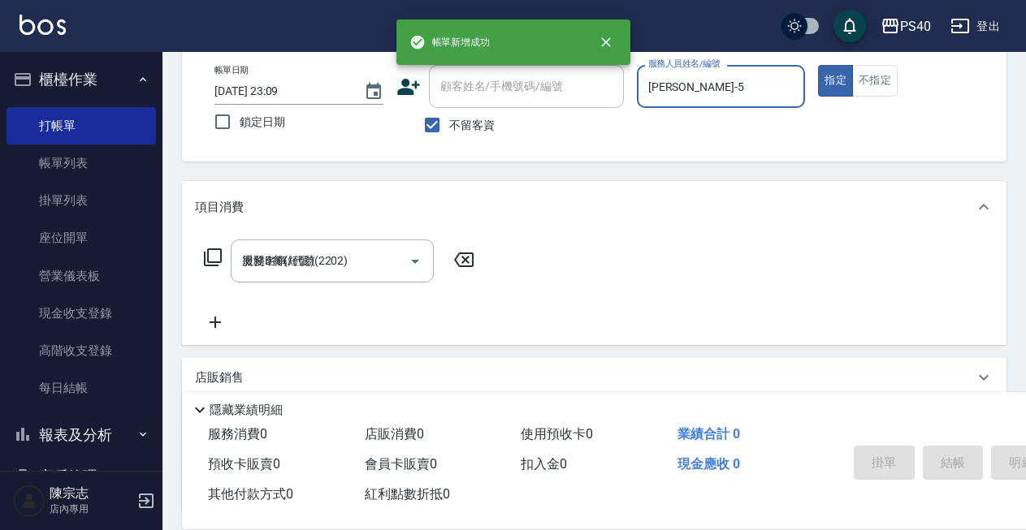
type input "[DATE] 23:10"
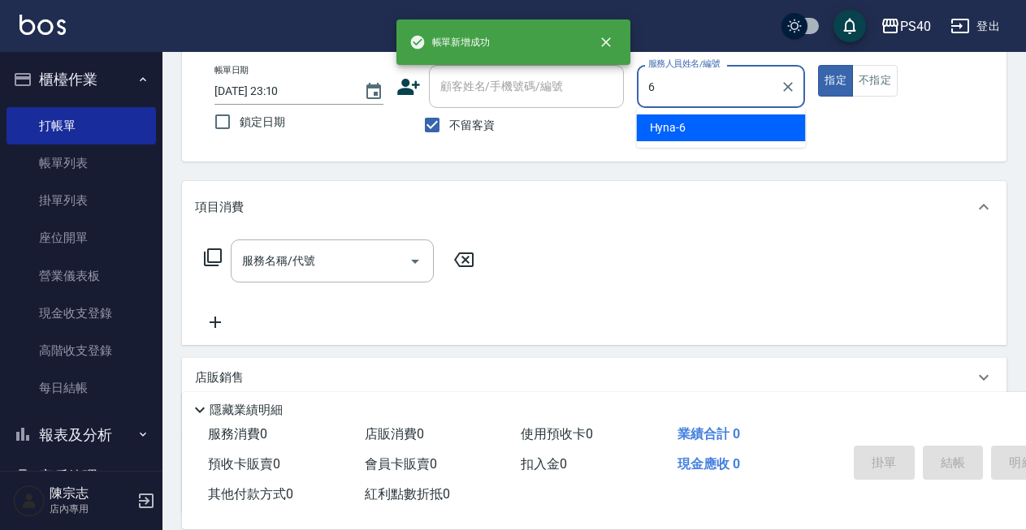
type input "Hyna-6"
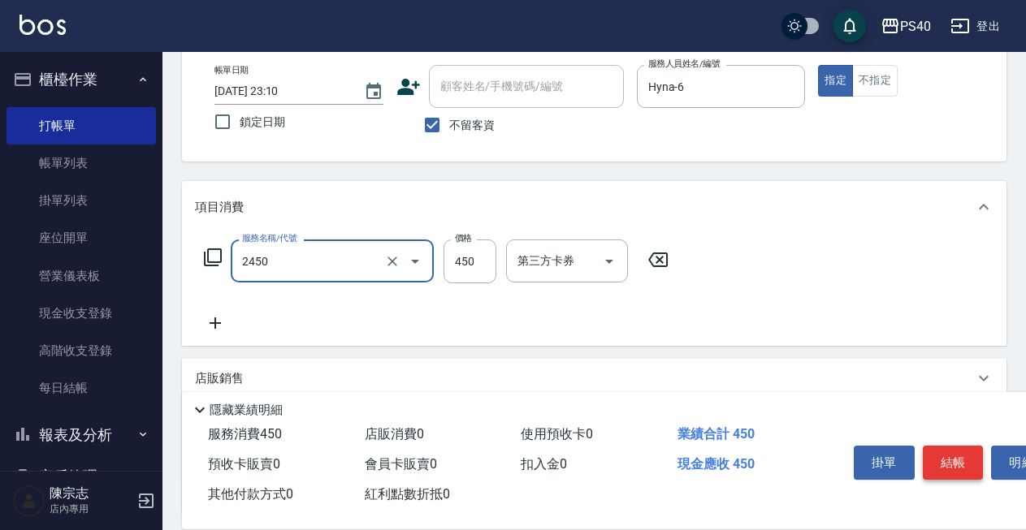
type input "C剪髮套餐(2450)"
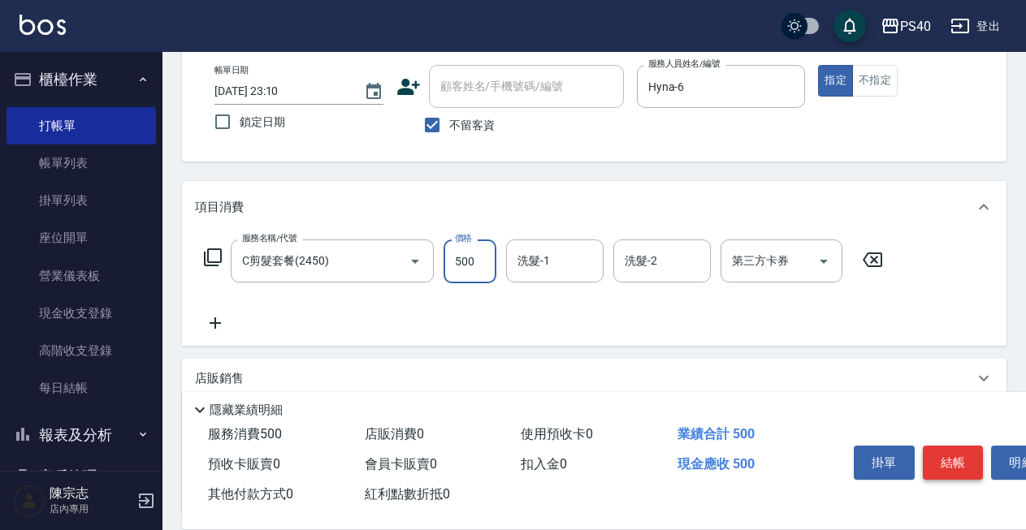
type input "500"
click at [942, 463] on button "結帳" at bounding box center [953, 463] width 61 height 34
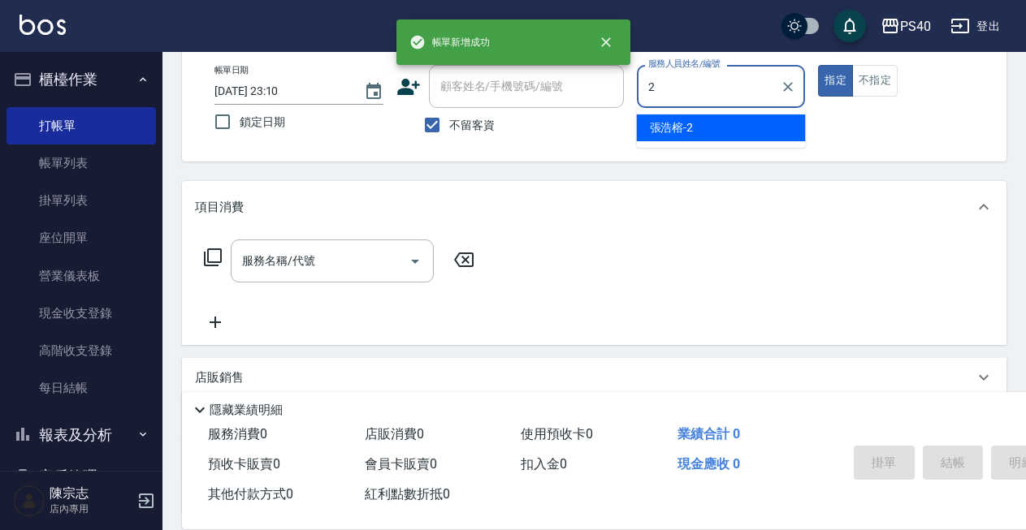
type input "[PERSON_NAME]-2"
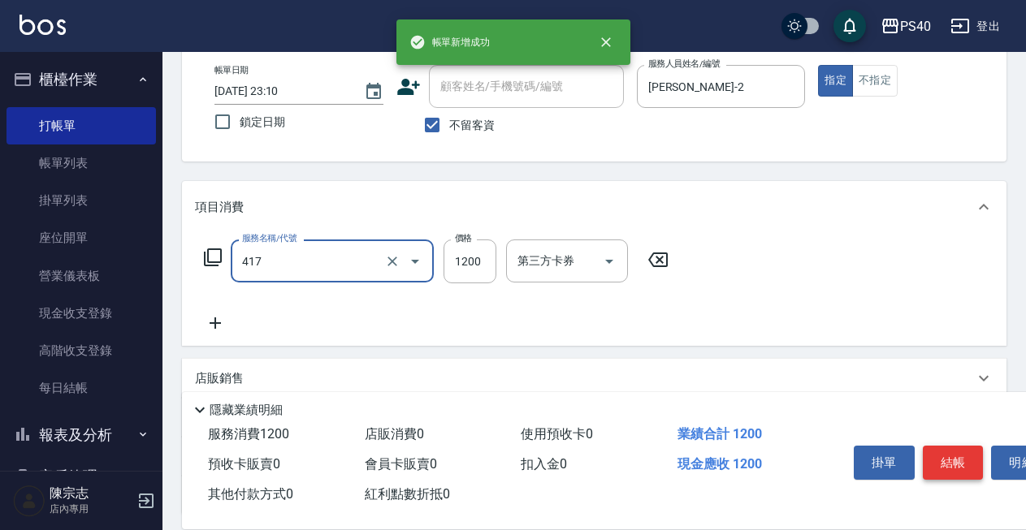
type input "哥德式(417)"
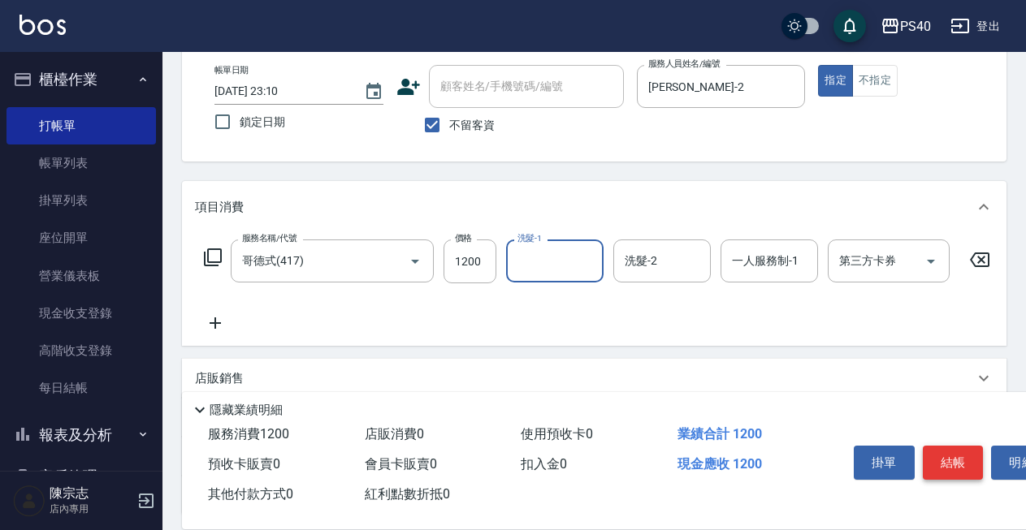
click at [942, 463] on button "結帳" at bounding box center [953, 463] width 61 height 34
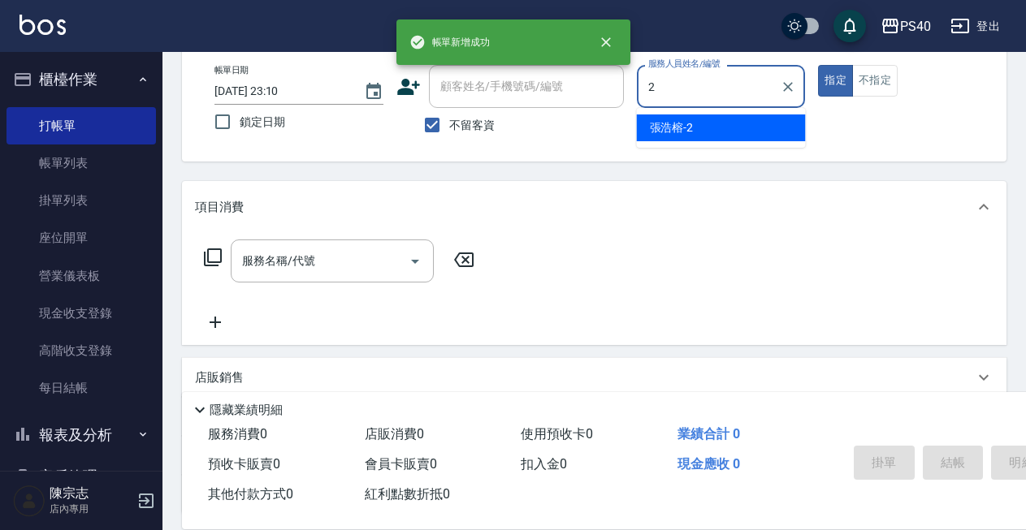
type input "[PERSON_NAME]-2"
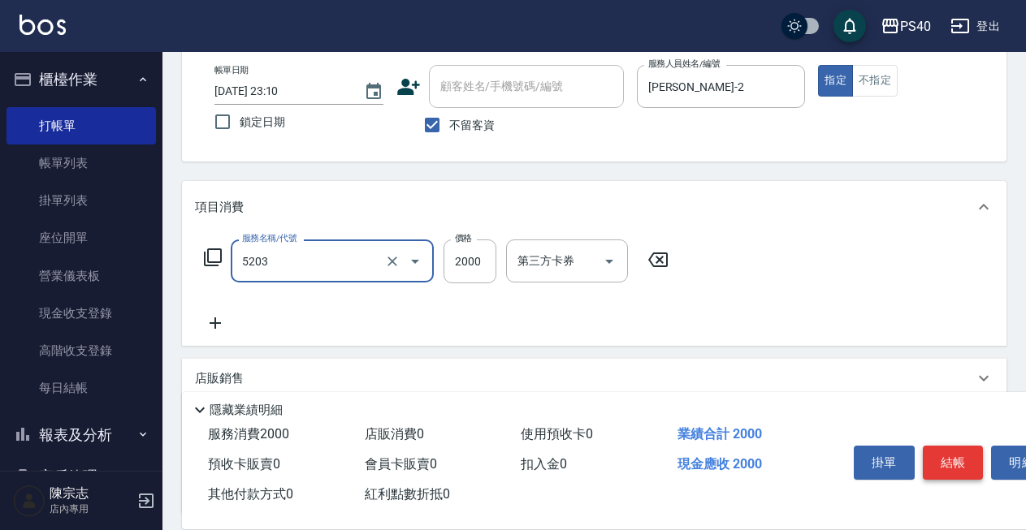
type input "染髮C餐(短髮)(5203)"
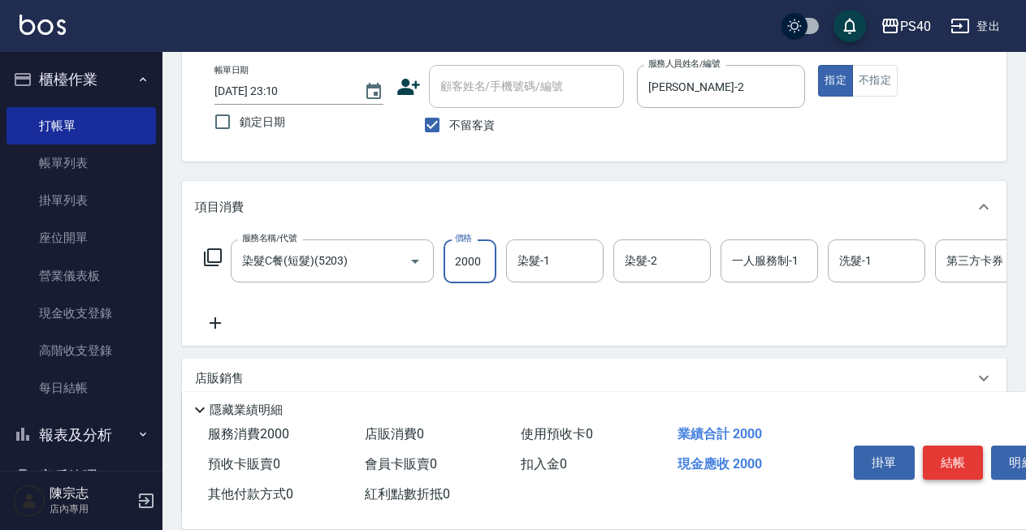
click at [942, 463] on button "結帳" at bounding box center [953, 463] width 61 height 34
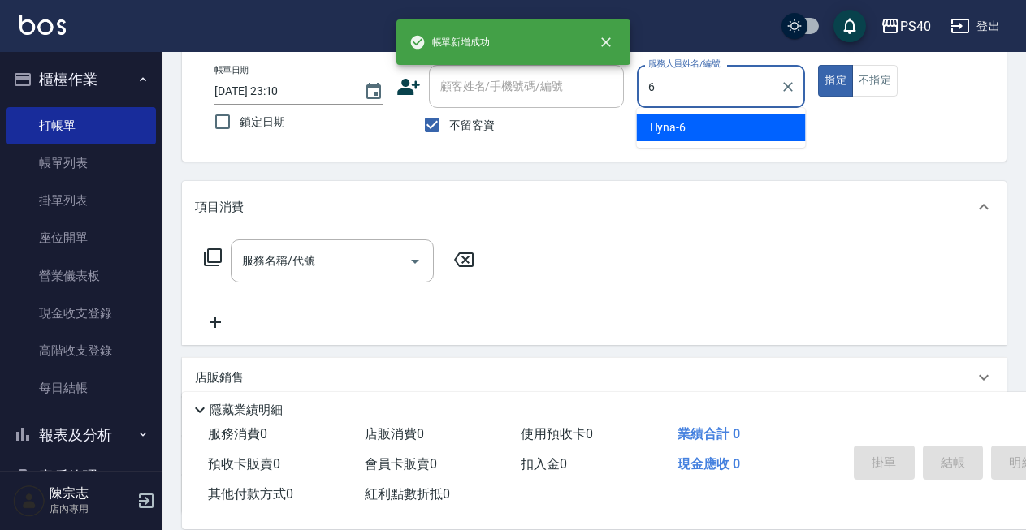
type input "Hyna-6"
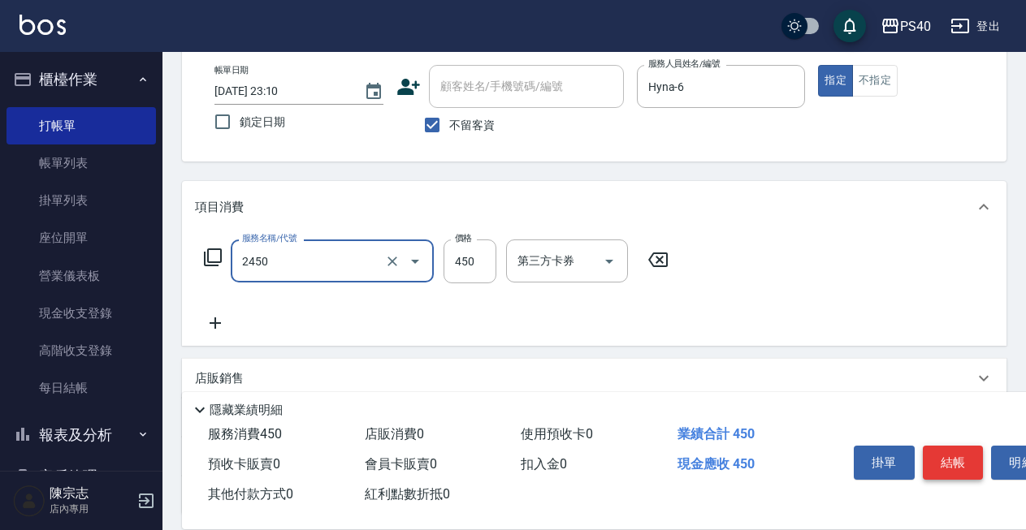
type input "C剪髮套餐(2450)"
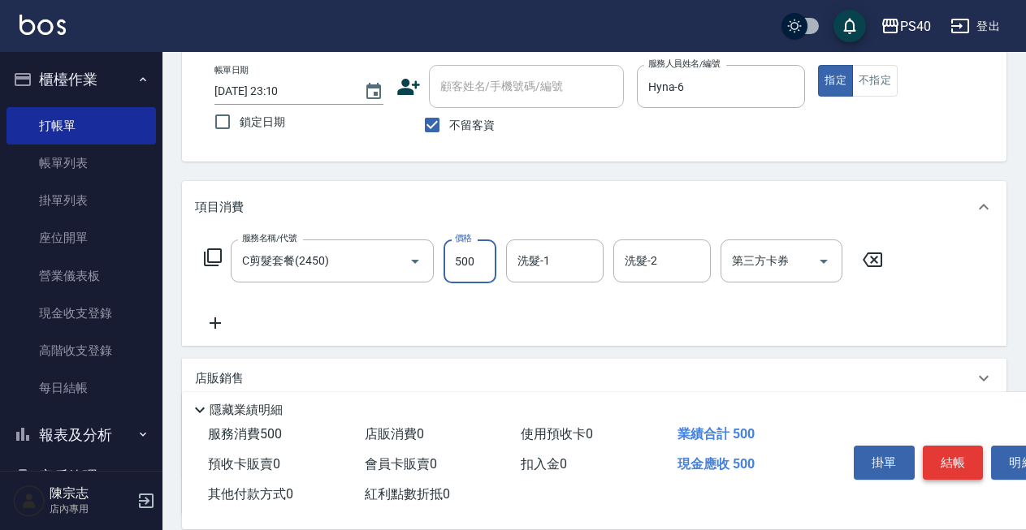
type input "500"
click at [942, 463] on button "結帳" at bounding box center [953, 463] width 61 height 34
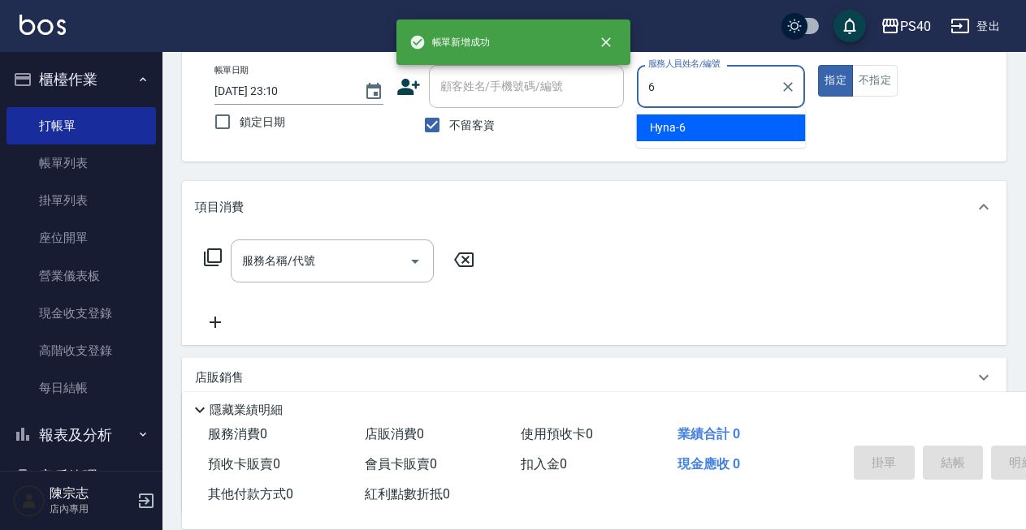
type input "Hyna-6"
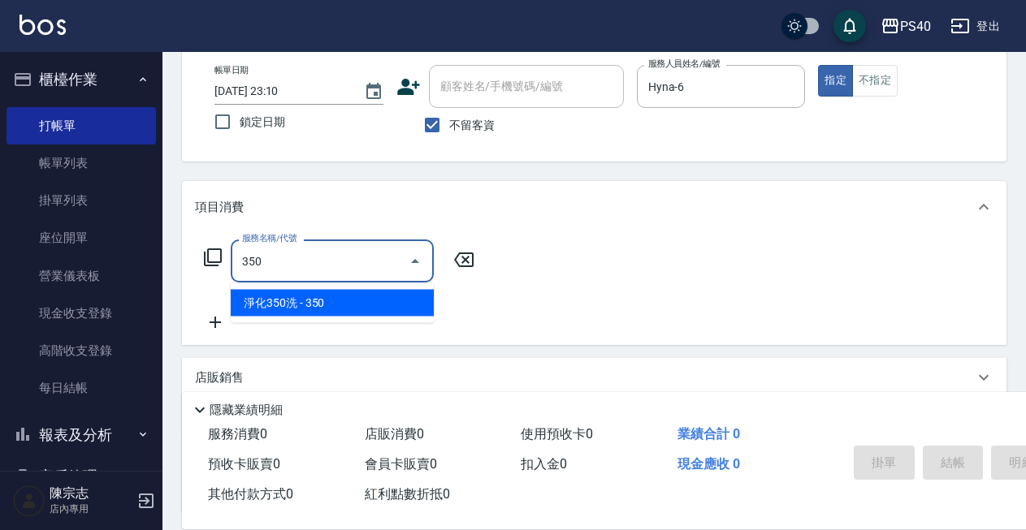
type input "淨化350洗(1350)"
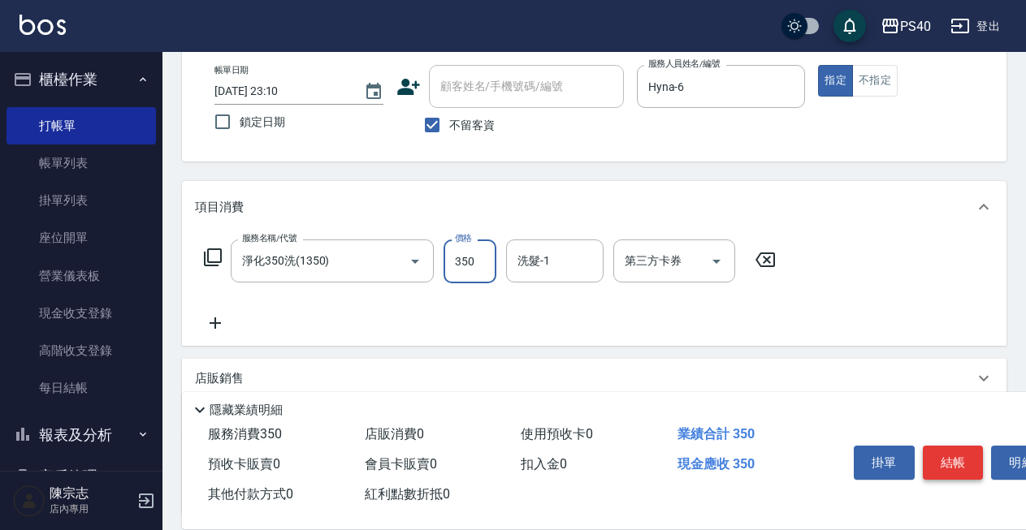
click at [942, 463] on button "結帳" at bounding box center [953, 463] width 61 height 34
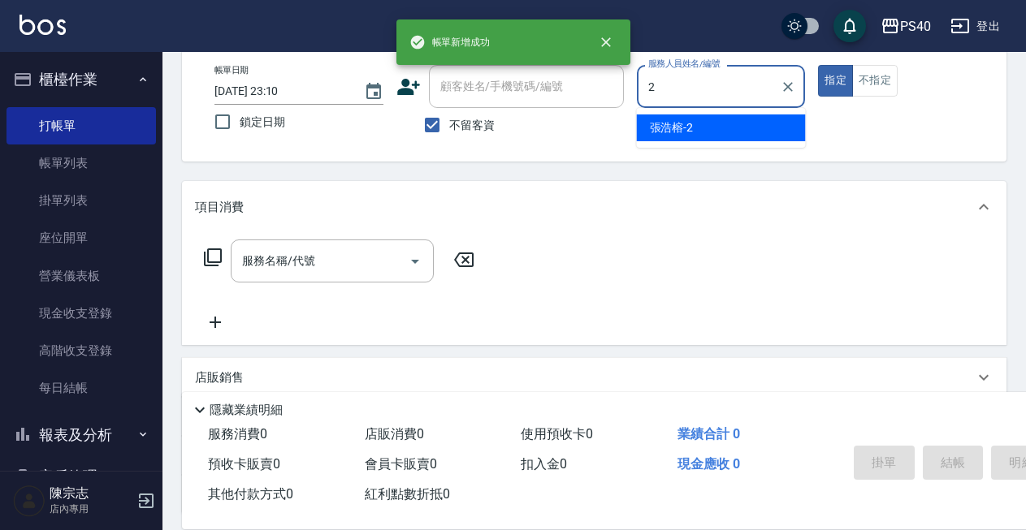
type input "[PERSON_NAME]-2"
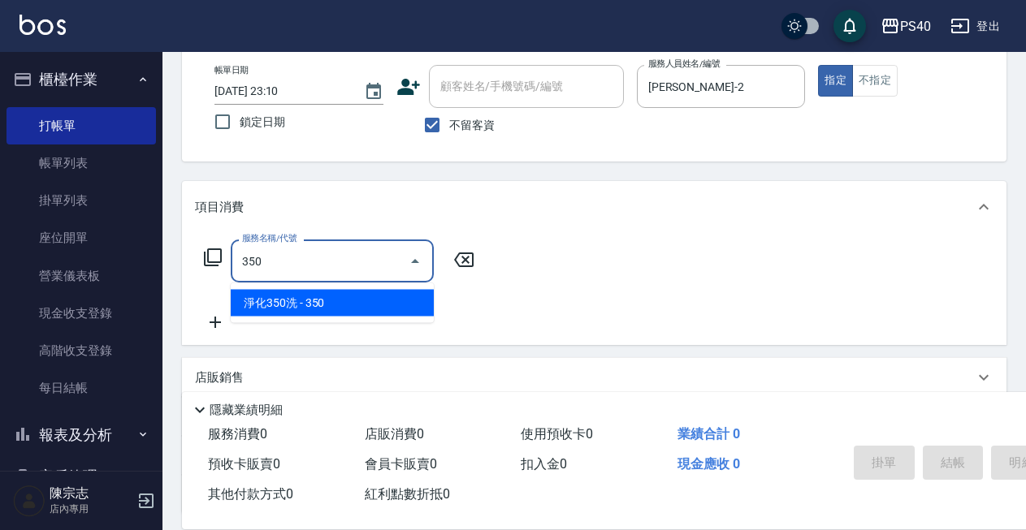
type input "淨化350洗(1350)"
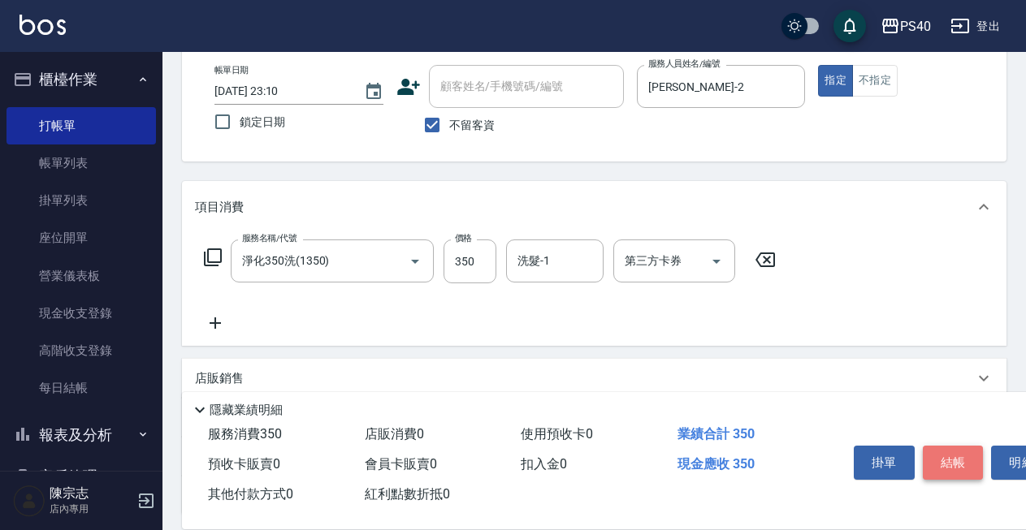
click at [942, 463] on button "結帳" at bounding box center [953, 463] width 61 height 34
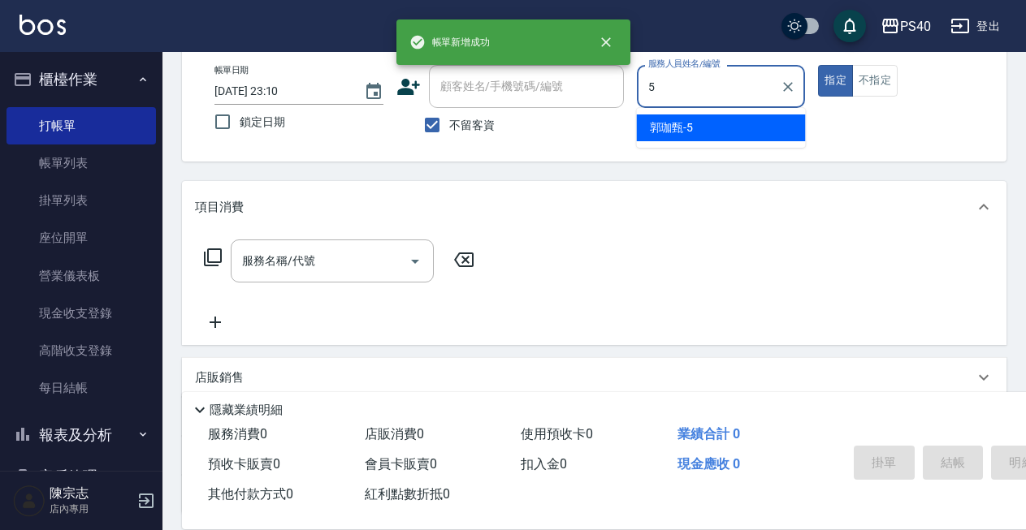
type input "[PERSON_NAME]-5"
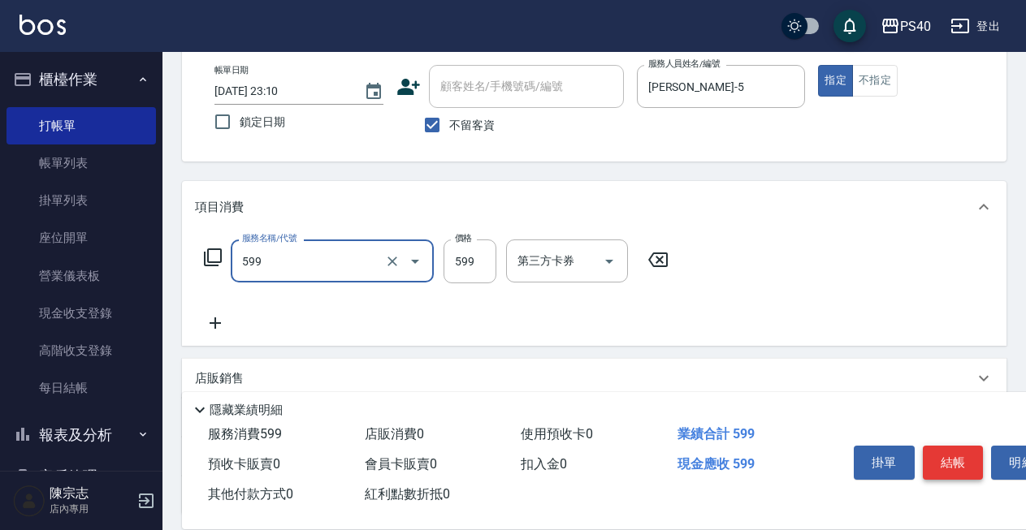
type input "精油-599(0599)"
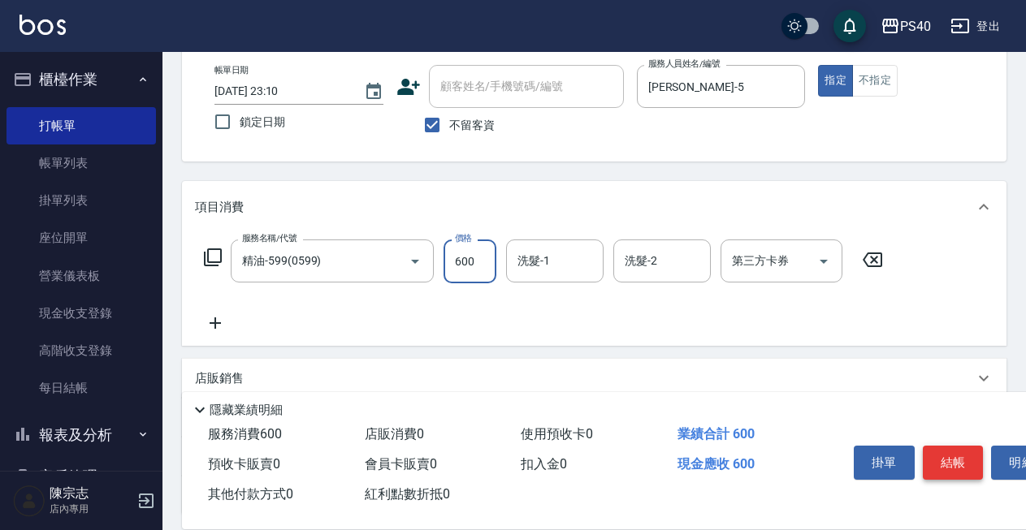
type input "600"
click at [942, 463] on button "結帳" at bounding box center [953, 463] width 61 height 34
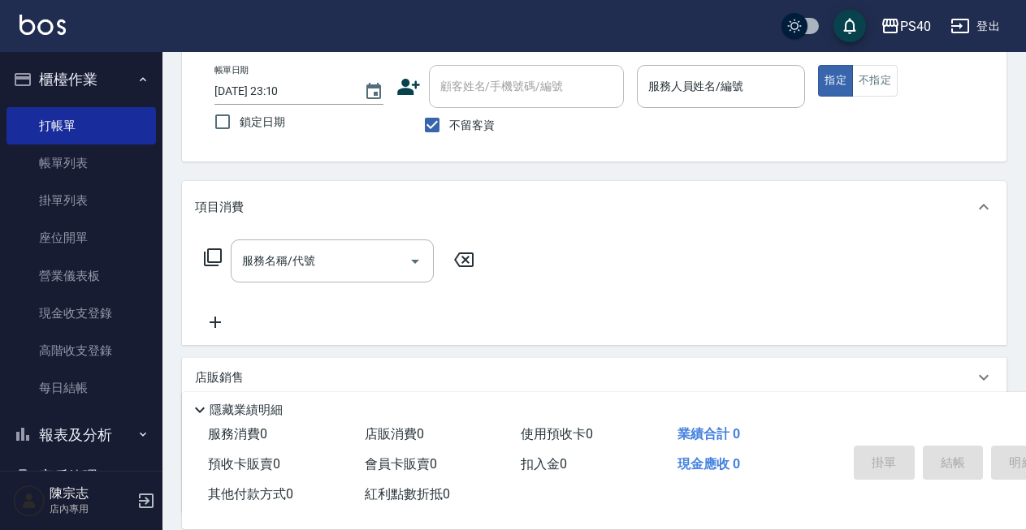
click at [343, 13] on div "PS40 登出" at bounding box center [513, 26] width 1026 height 52
click at [352, 2] on div "PS40 登出" at bounding box center [513, 26] width 1026 height 52
click at [353, 1] on div "PS40 登出" at bounding box center [513, 26] width 1026 height 52
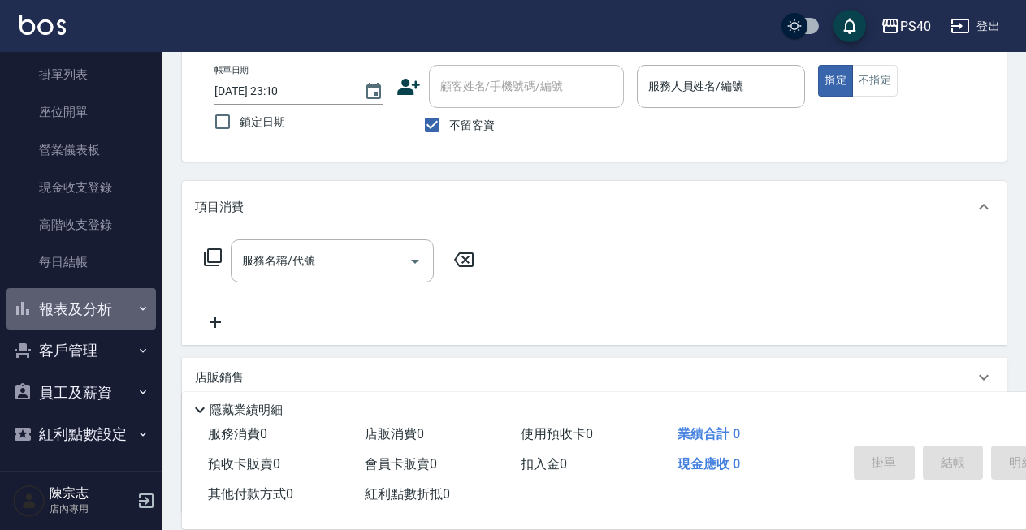
click at [103, 325] on button "報表及分析" at bounding box center [80, 309] width 149 height 42
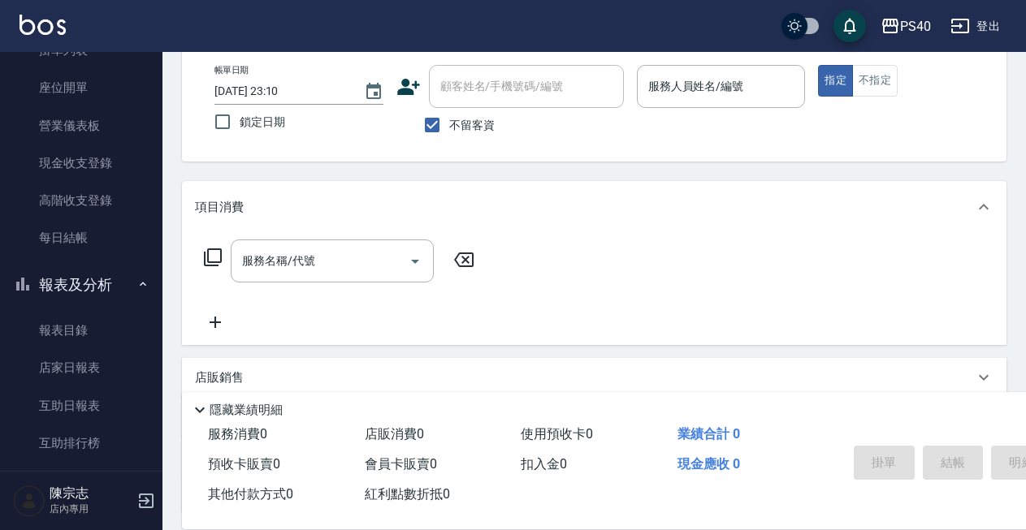
scroll to position [157, 0]
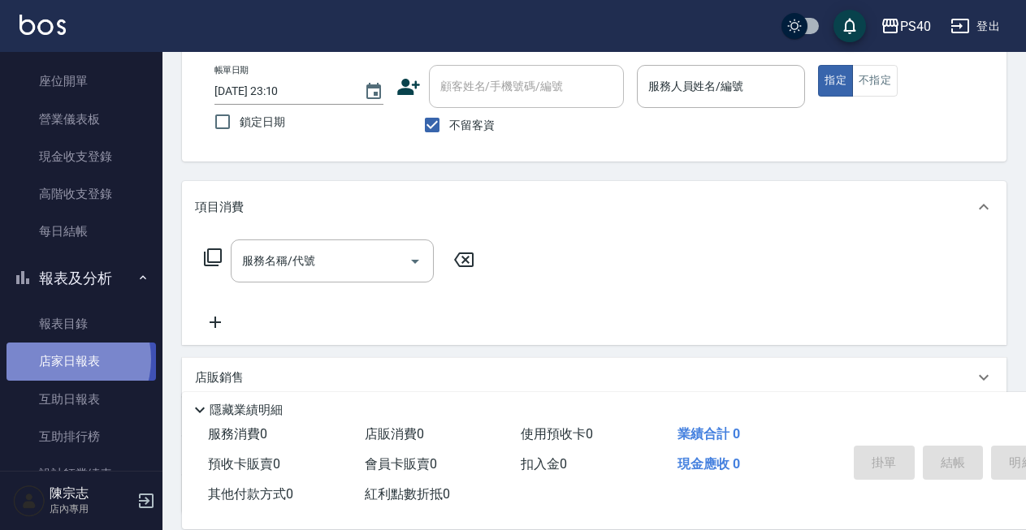
click at [65, 357] on link "店家日報表" at bounding box center [80, 361] width 149 height 37
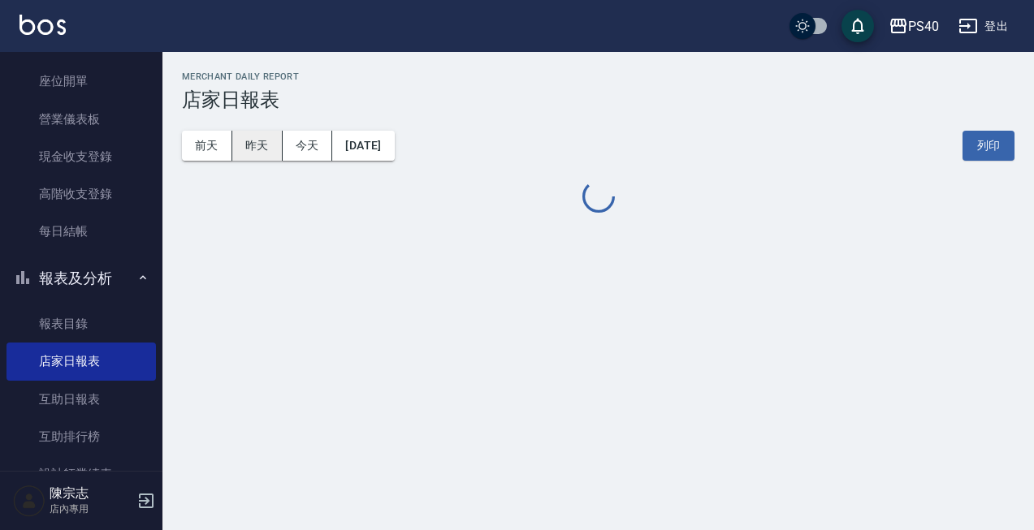
click at [264, 156] on button "昨天" at bounding box center [257, 146] width 50 height 30
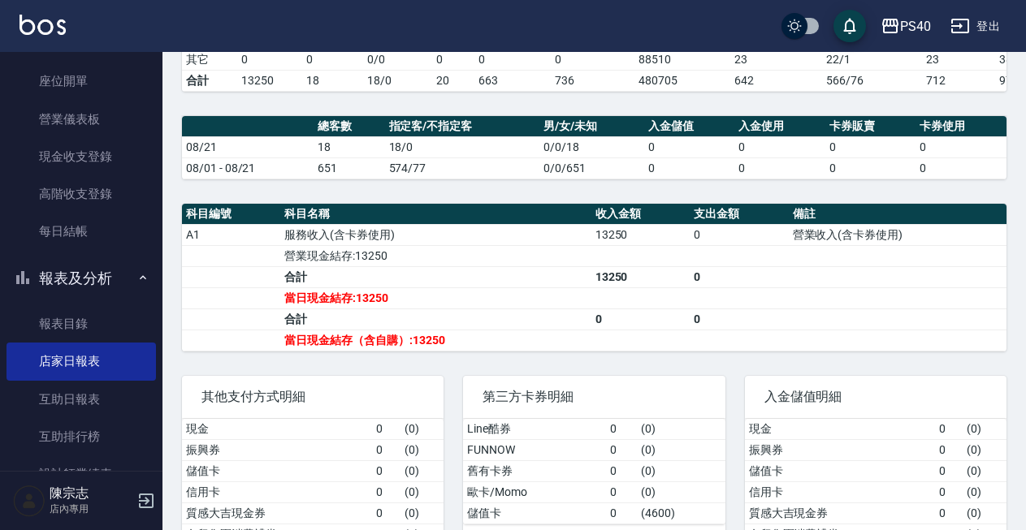
scroll to position [331, 0]
